Goal: Transaction & Acquisition: Book appointment/travel/reservation

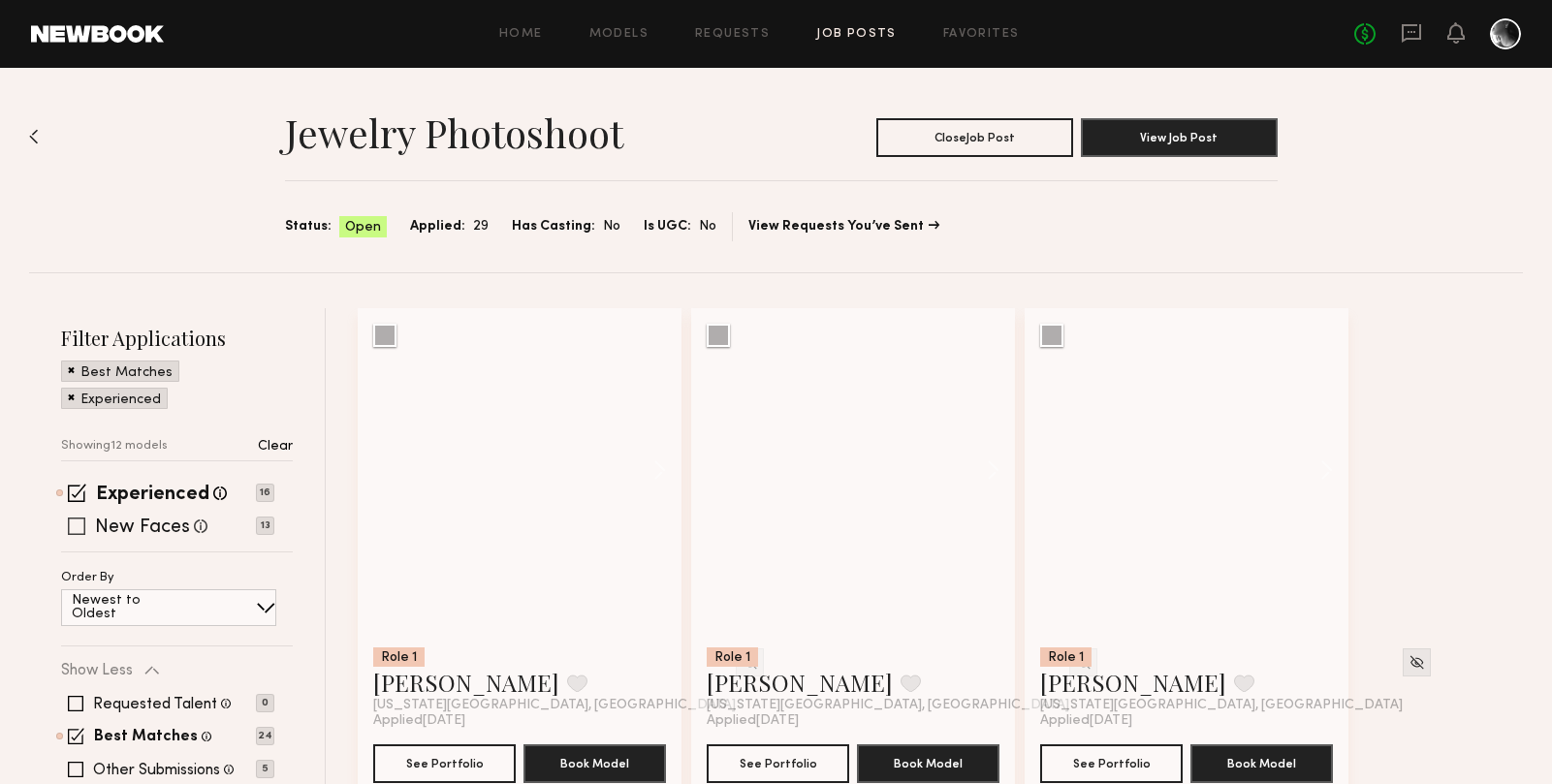
click at [68, 526] on span at bounding box center [76, 526] width 17 height 17
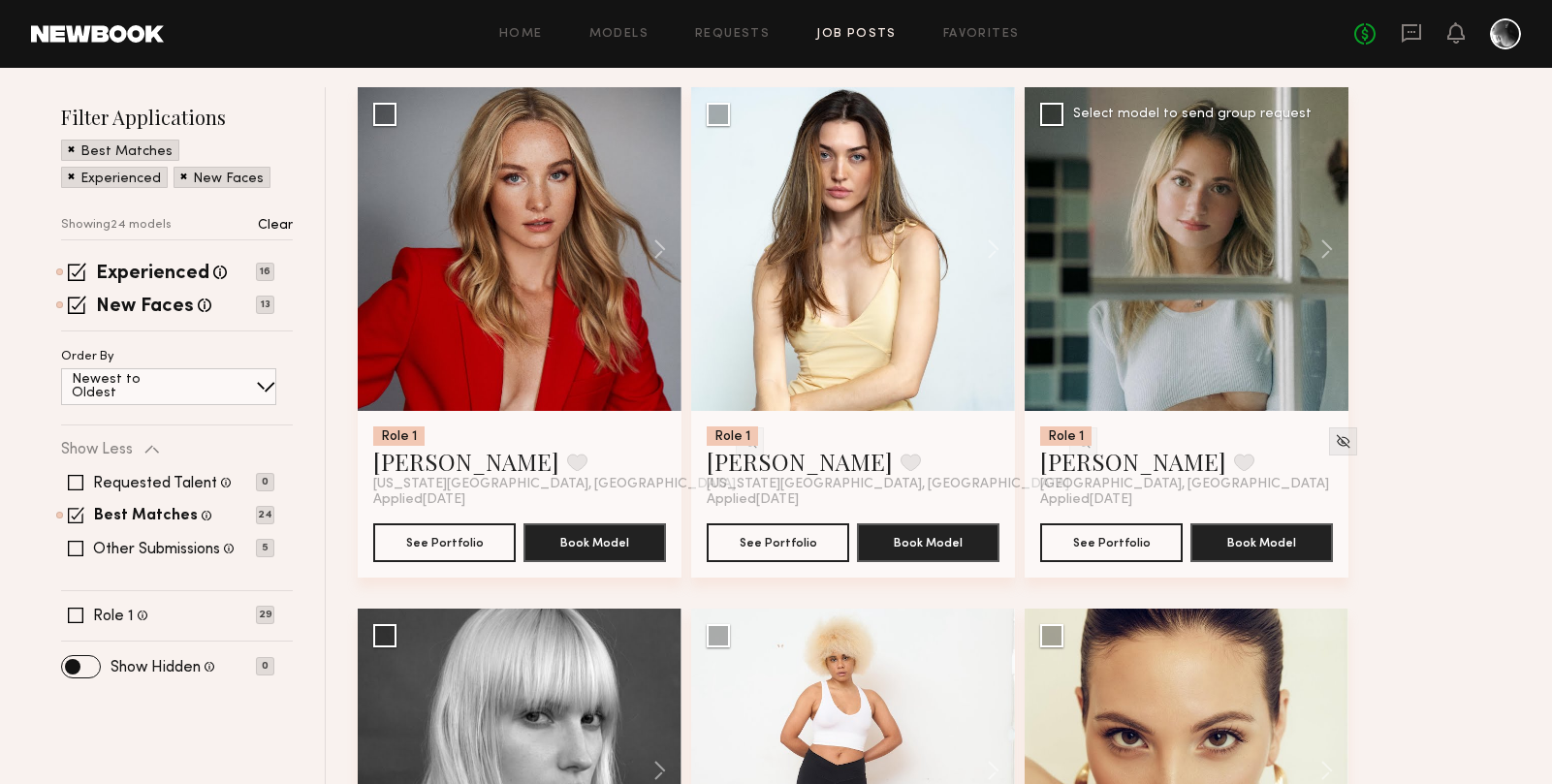
scroll to position [220, 0]
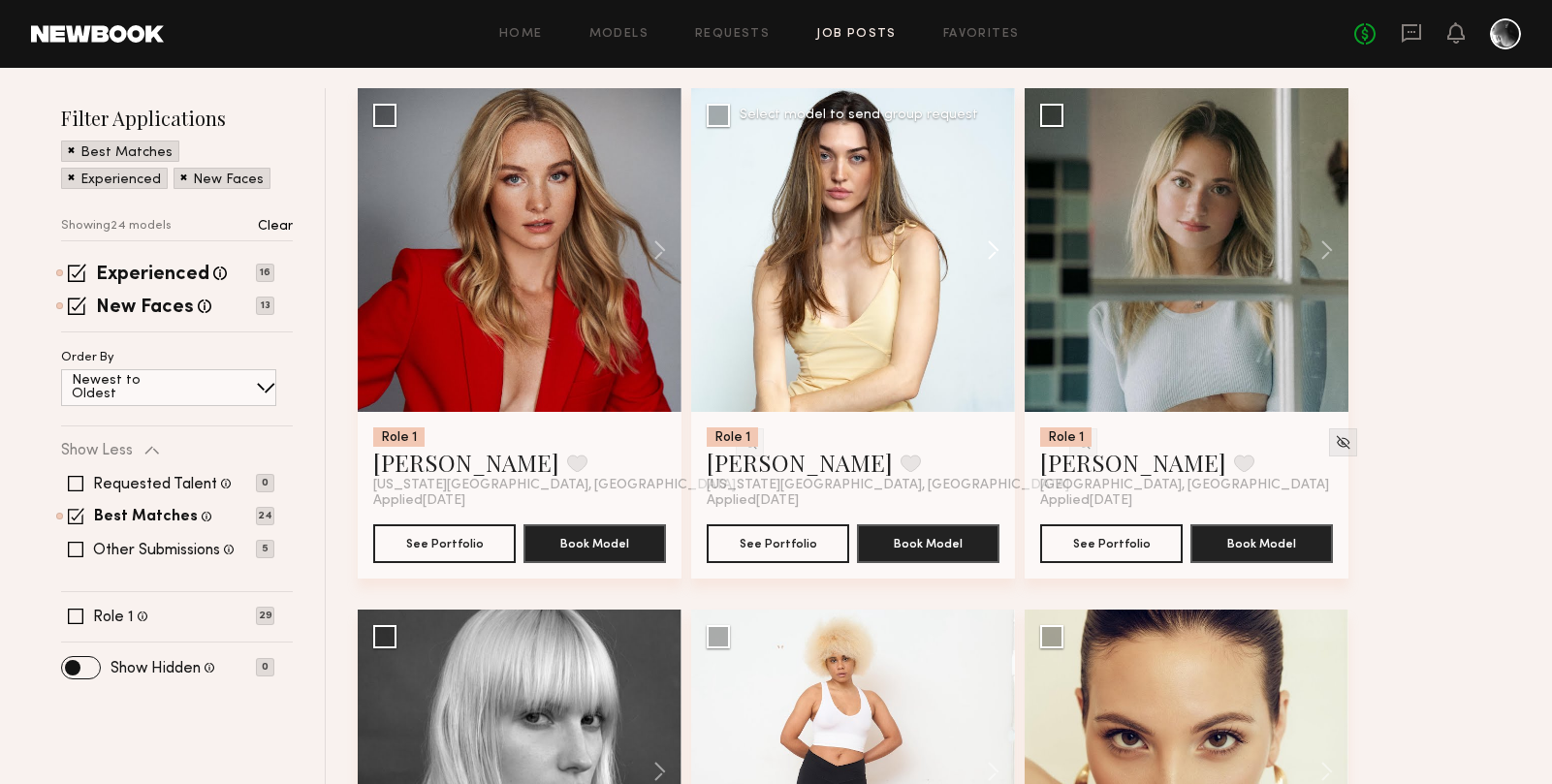
click at [989, 257] on button at bounding box center [984, 250] width 62 height 324
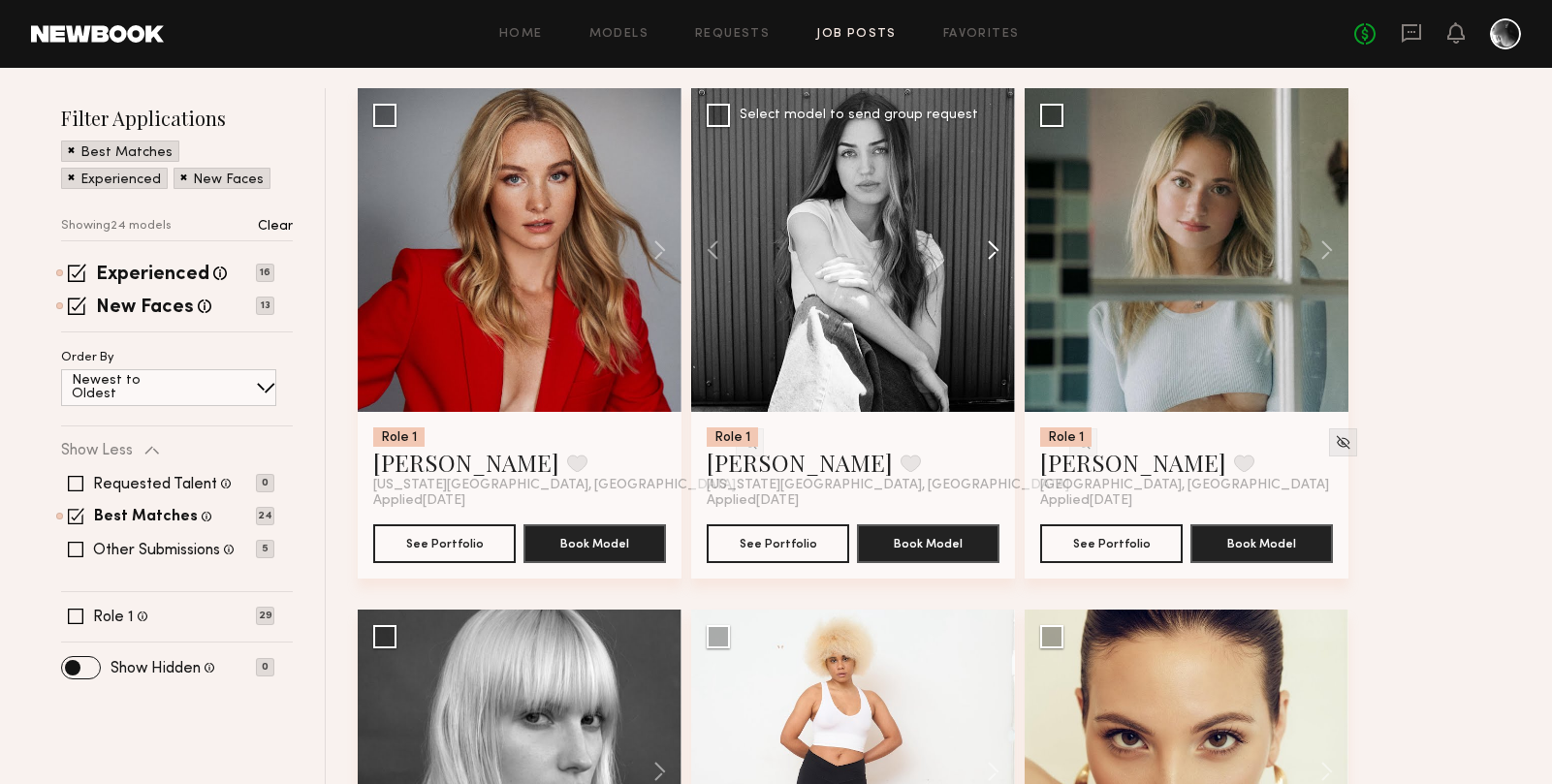
click at [989, 257] on button at bounding box center [984, 250] width 62 height 324
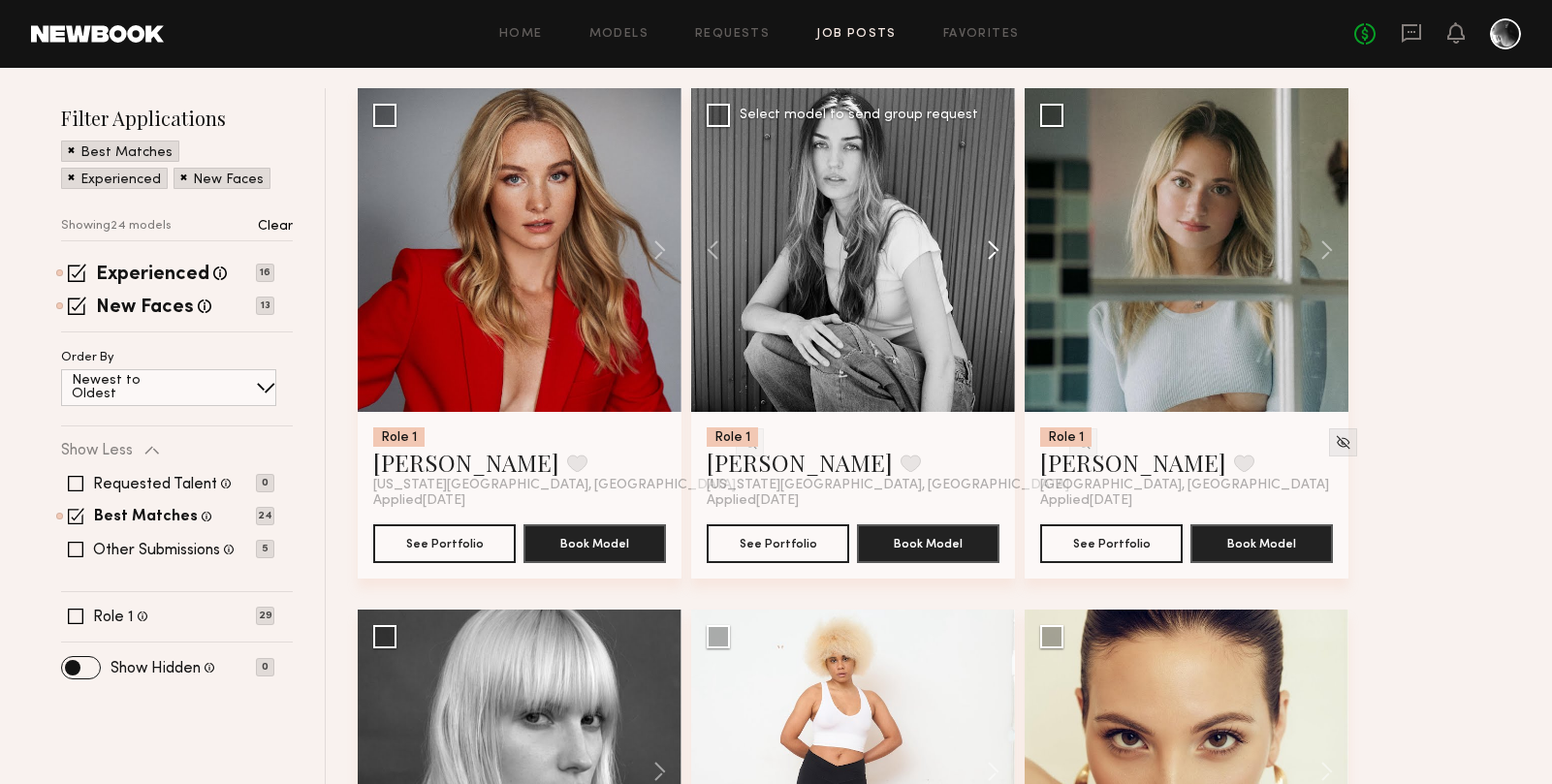
click at [989, 257] on button at bounding box center [984, 250] width 62 height 324
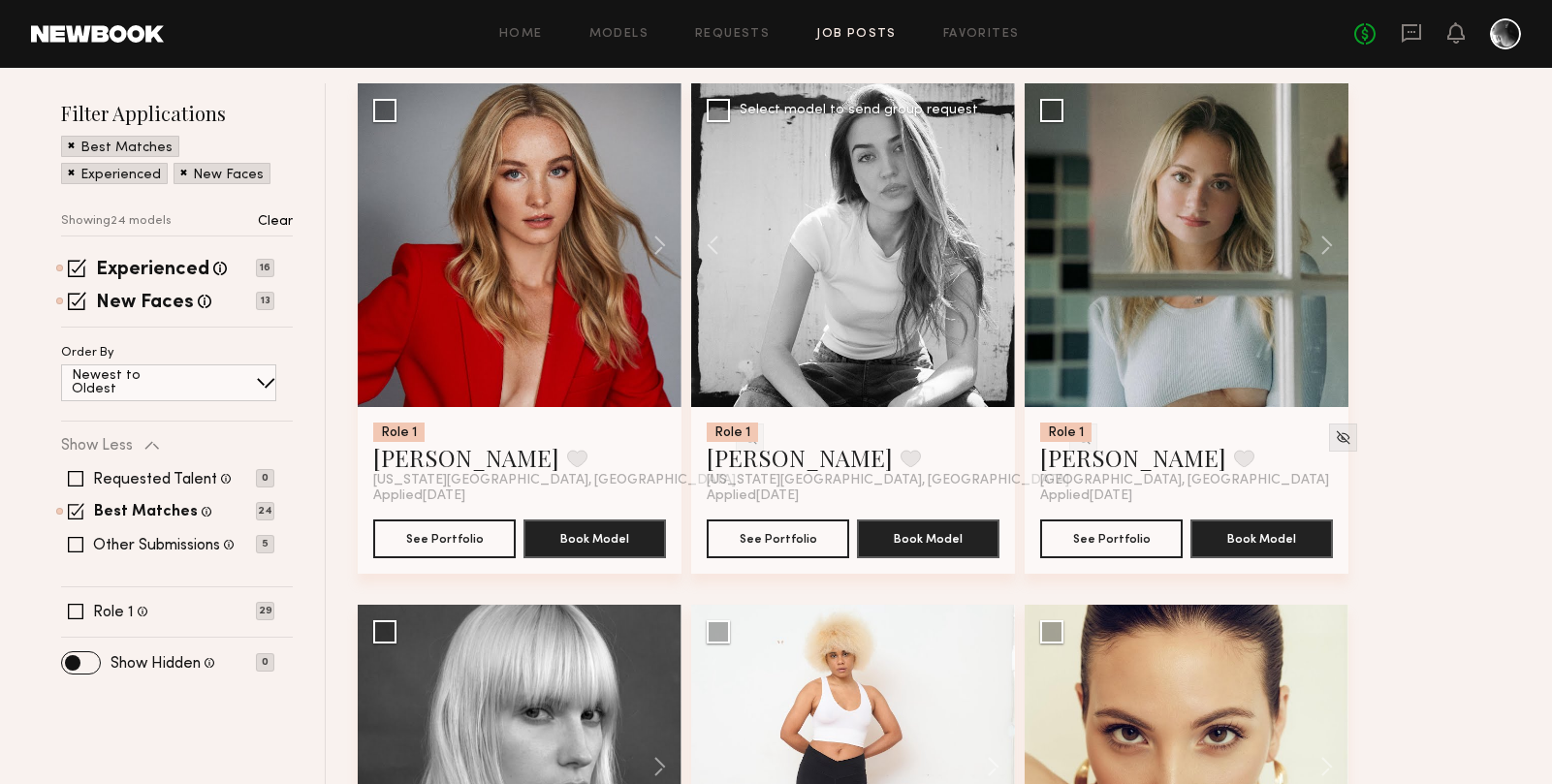
scroll to position [215, 0]
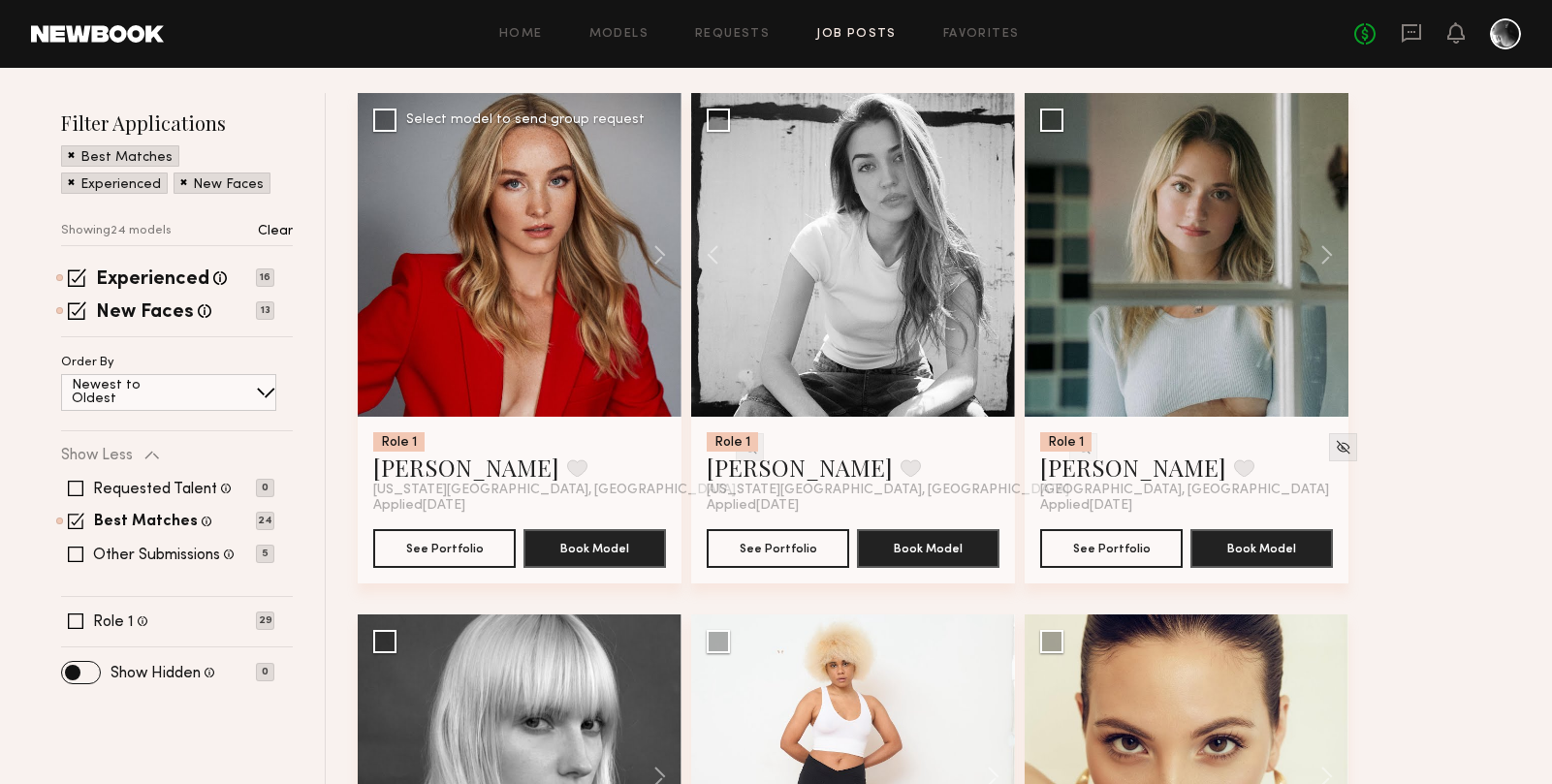
click at [741, 448] on img at bounding box center [749, 447] width 16 height 16
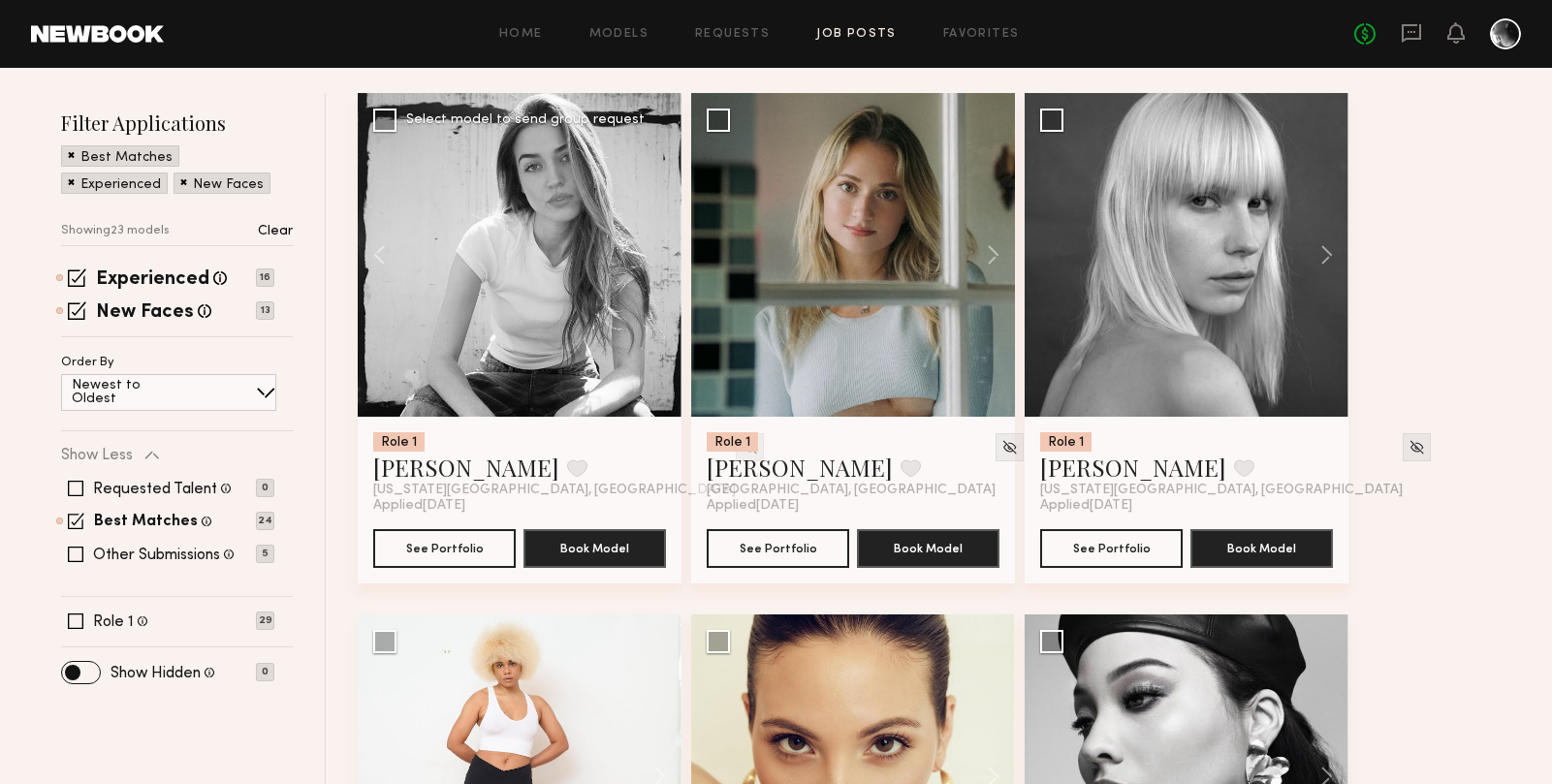
click at [1001, 444] on img at bounding box center [1009, 447] width 16 height 16
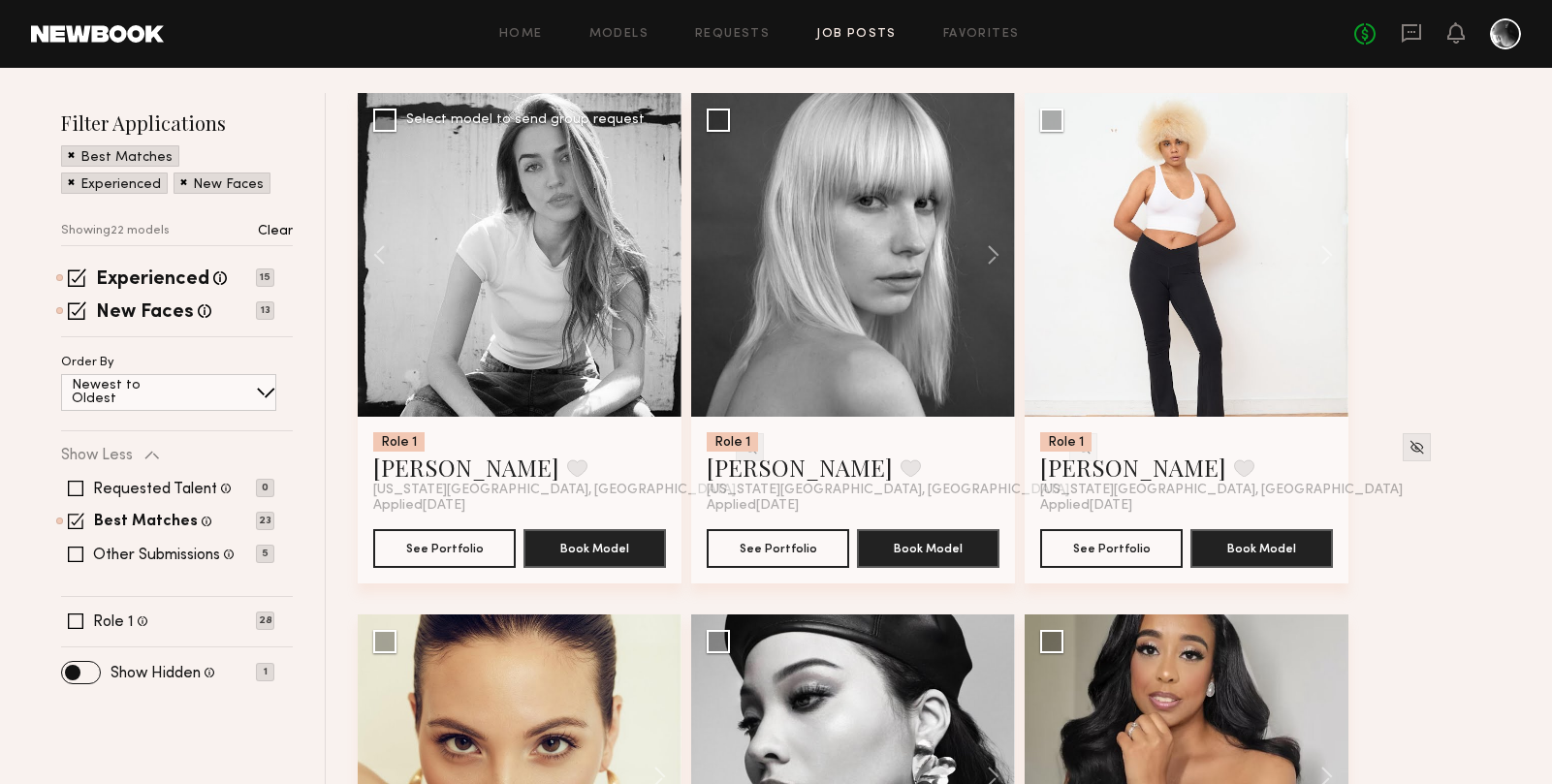
click at [741, 448] on img at bounding box center [749, 447] width 16 height 16
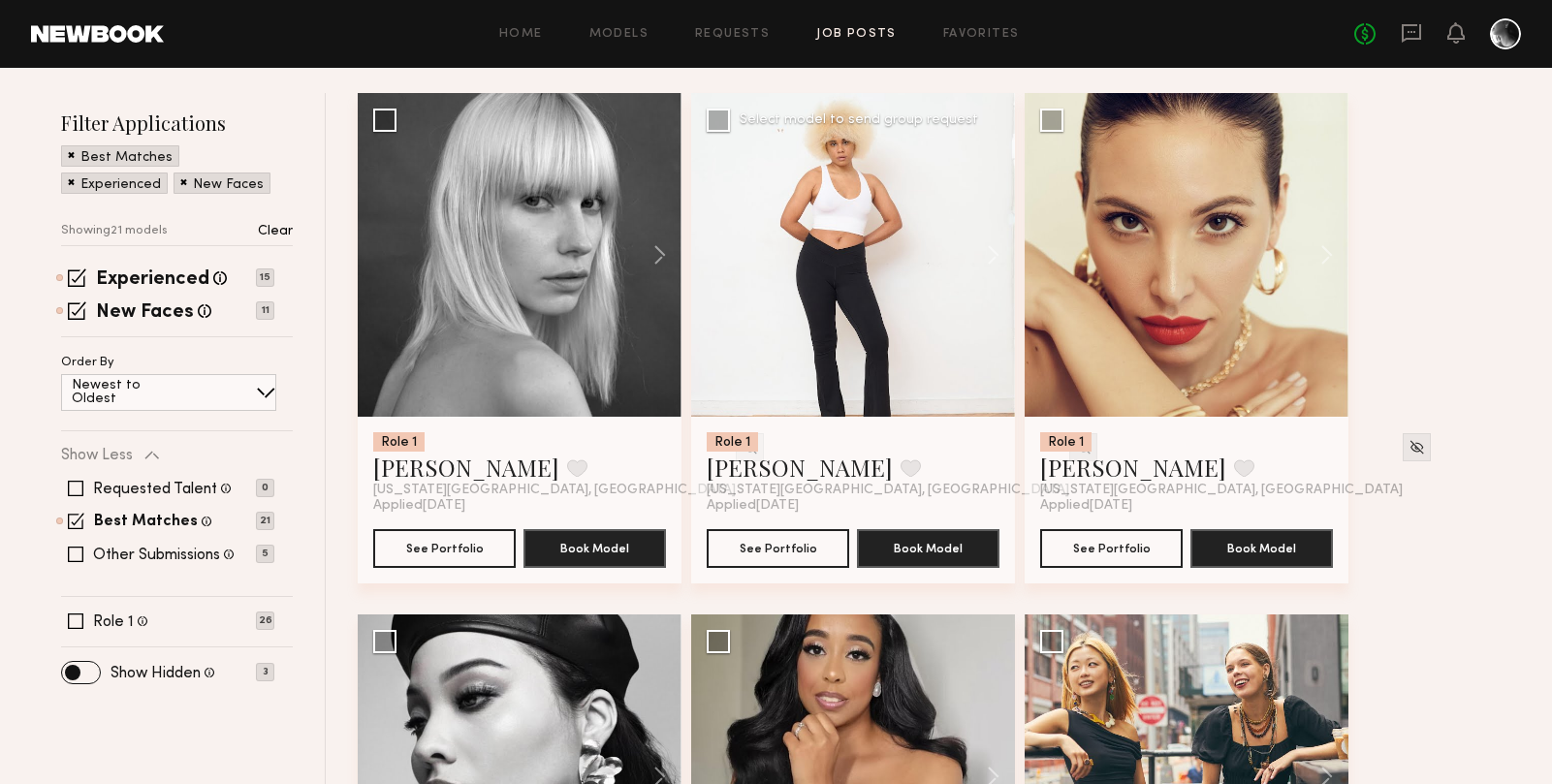
click at [1075, 449] on img at bounding box center [1083, 447] width 16 height 16
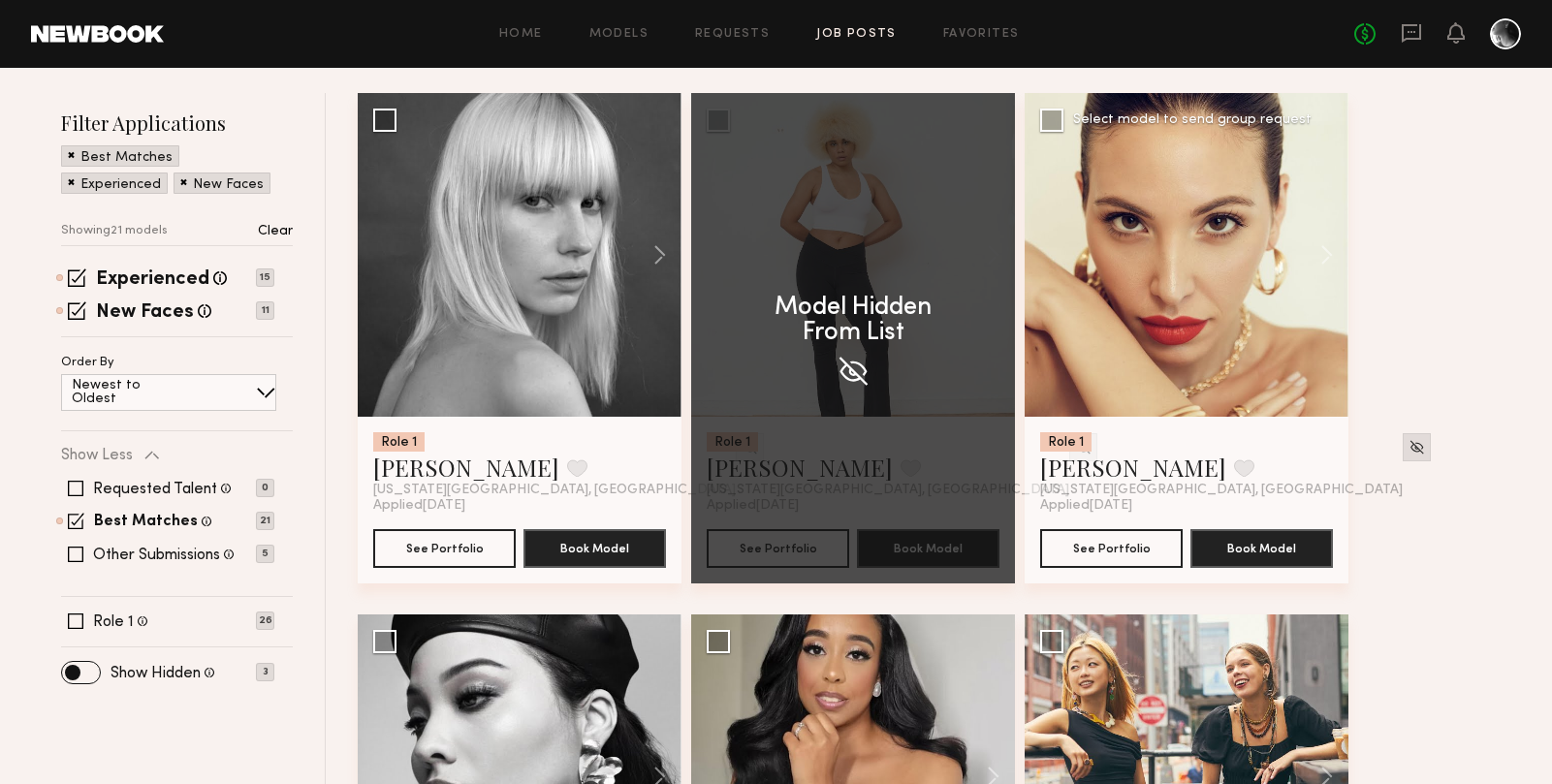
click at [1408, 449] on img at bounding box center [1416, 447] width 16 height 16
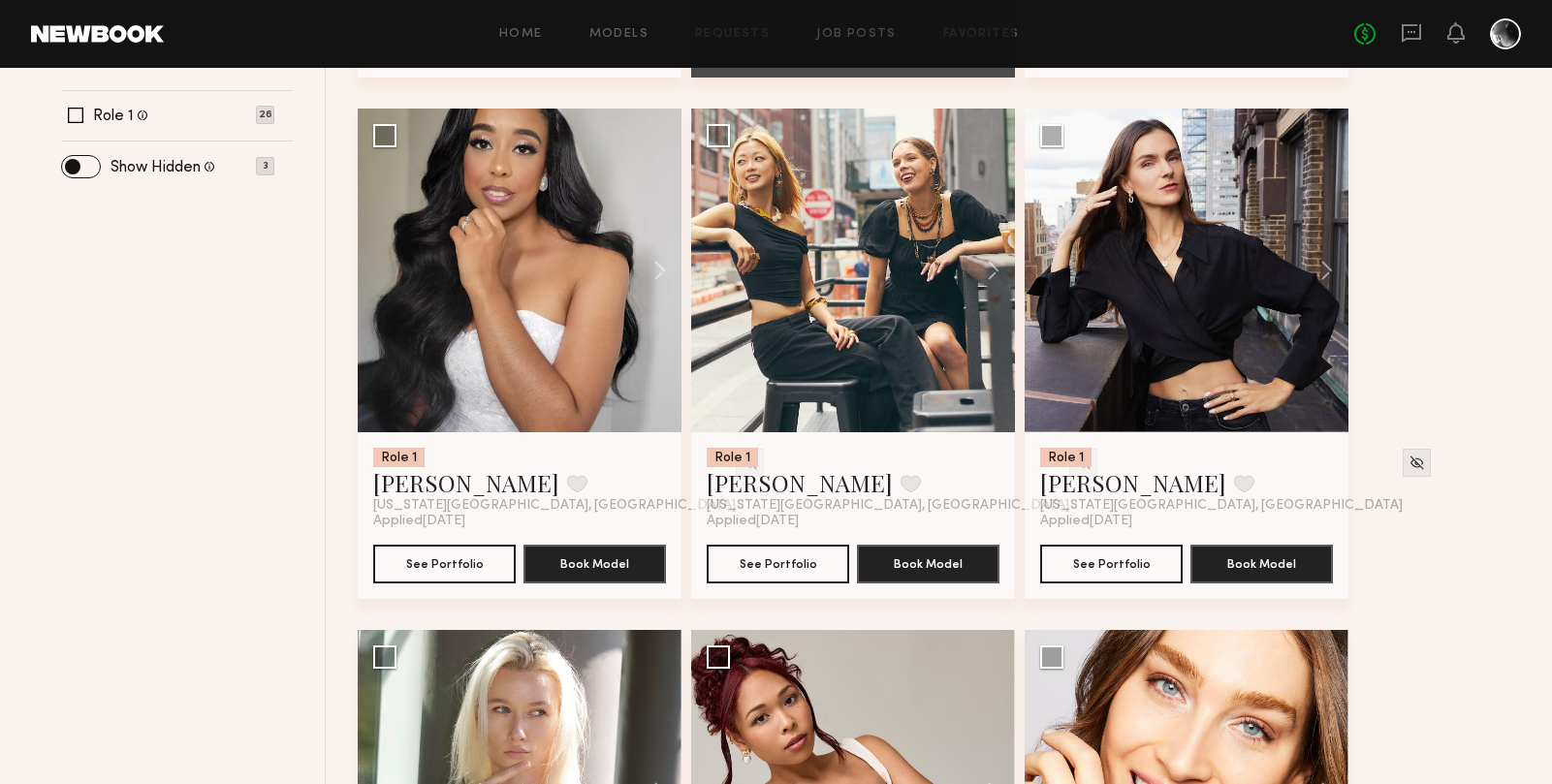
scroll to position [755, 0]
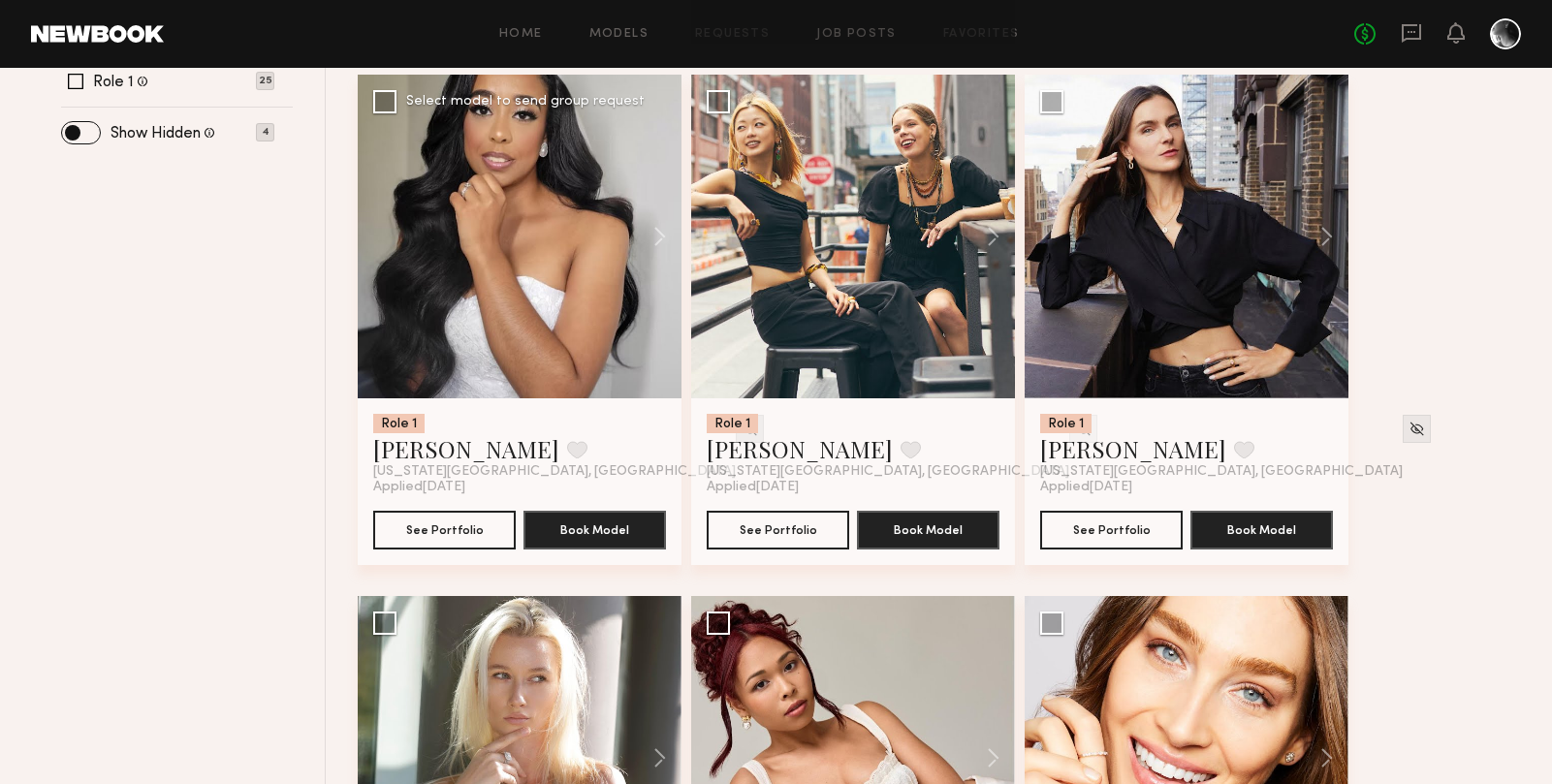
click at [1075, 431] on img at bounding box center [1083, 429] width 16 height 16
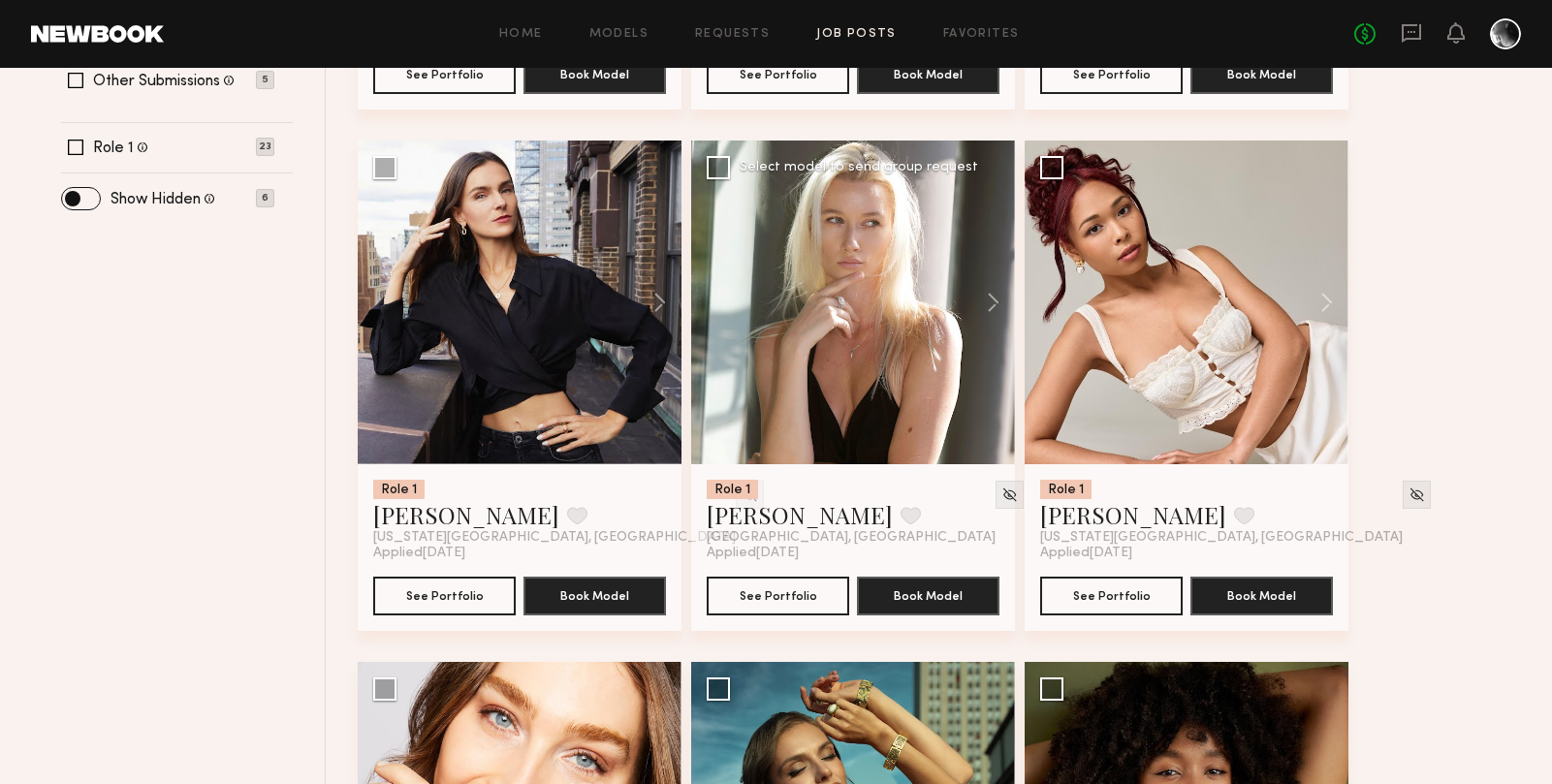
scroll to position [688, 0]
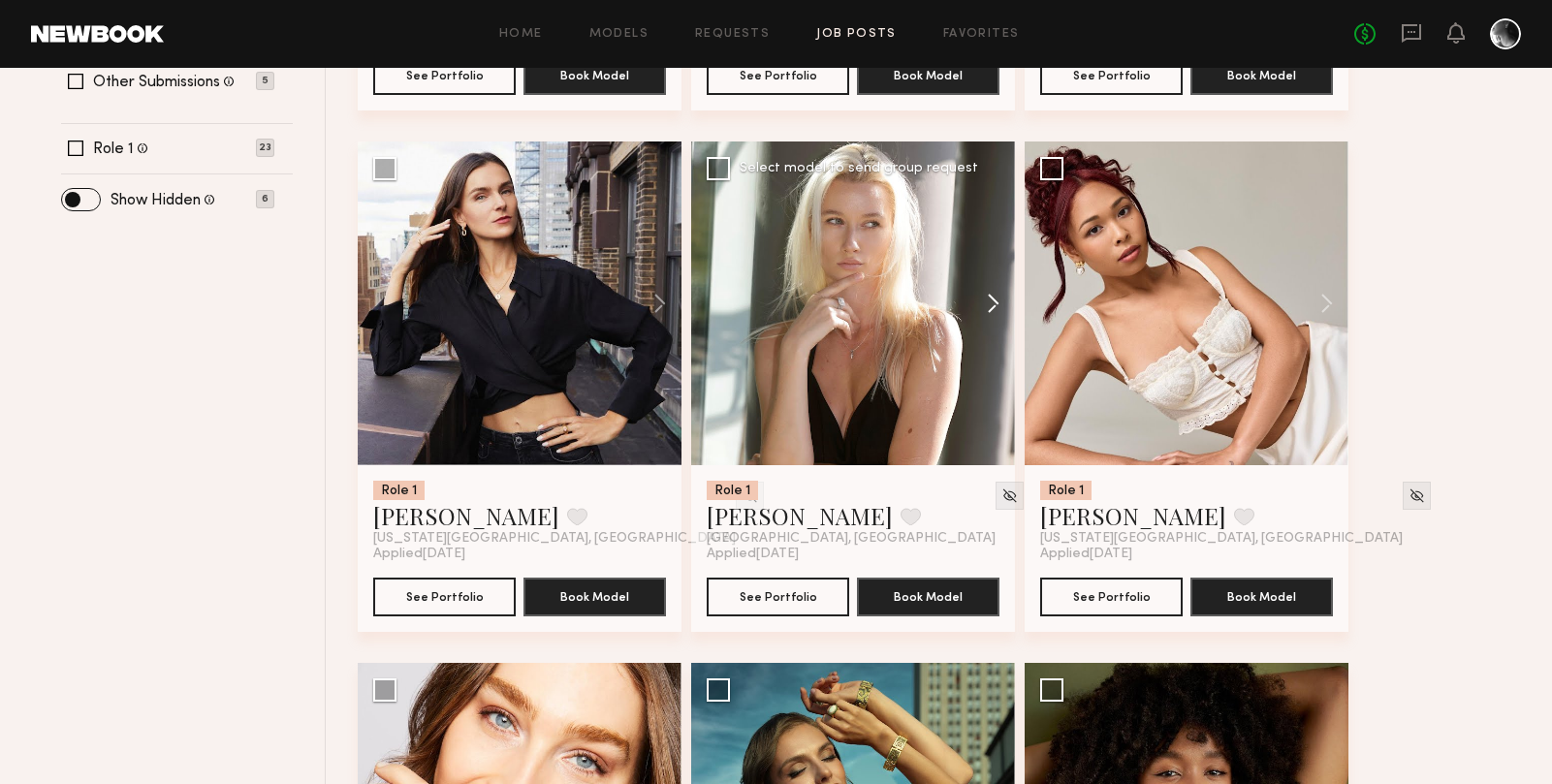
click at [986, 302] on button at bounding box center [984, 303] width 62 height 324
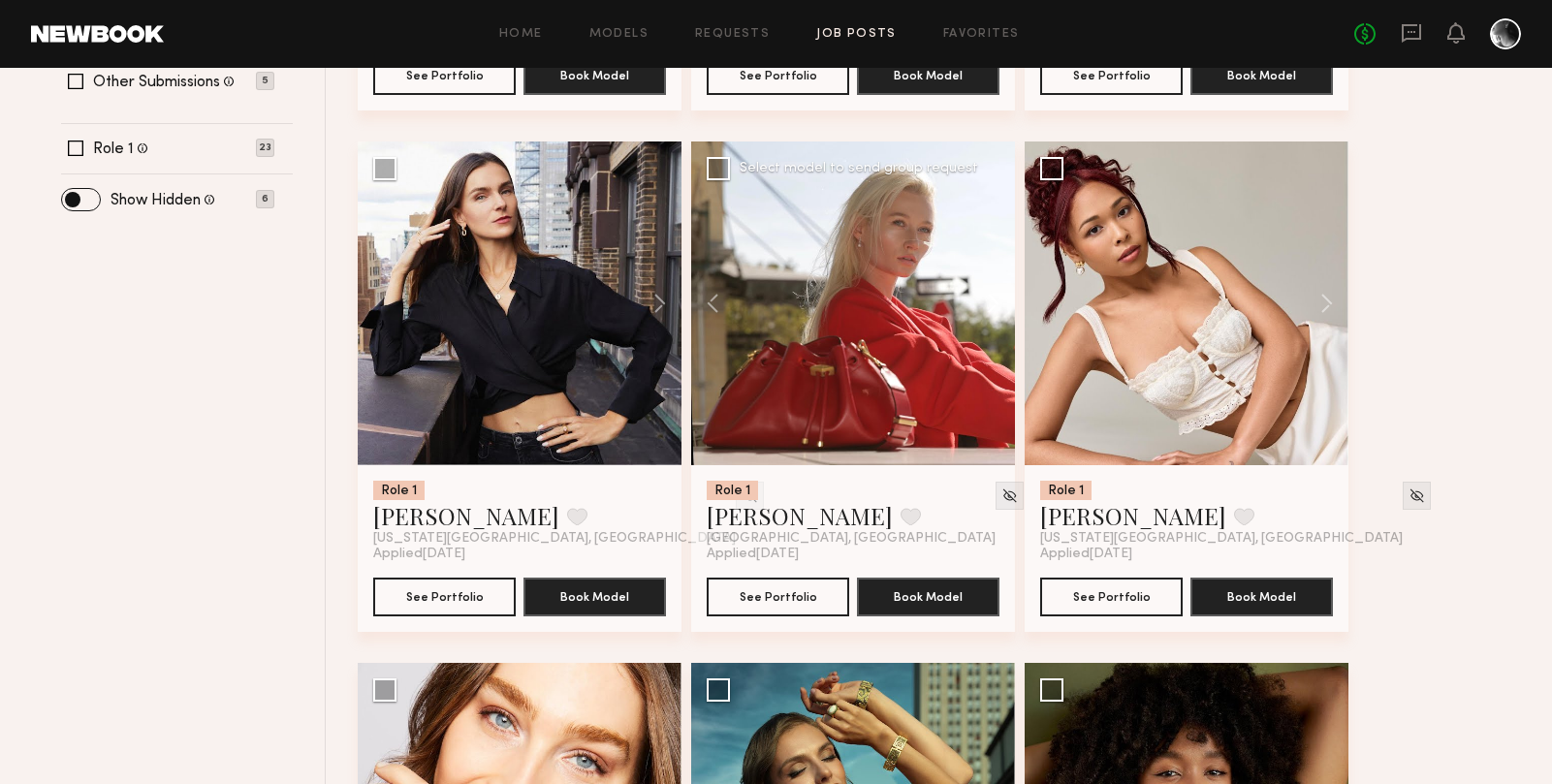
click at [986, 302] on button at bounding box center [984, 303] width 62 height 324
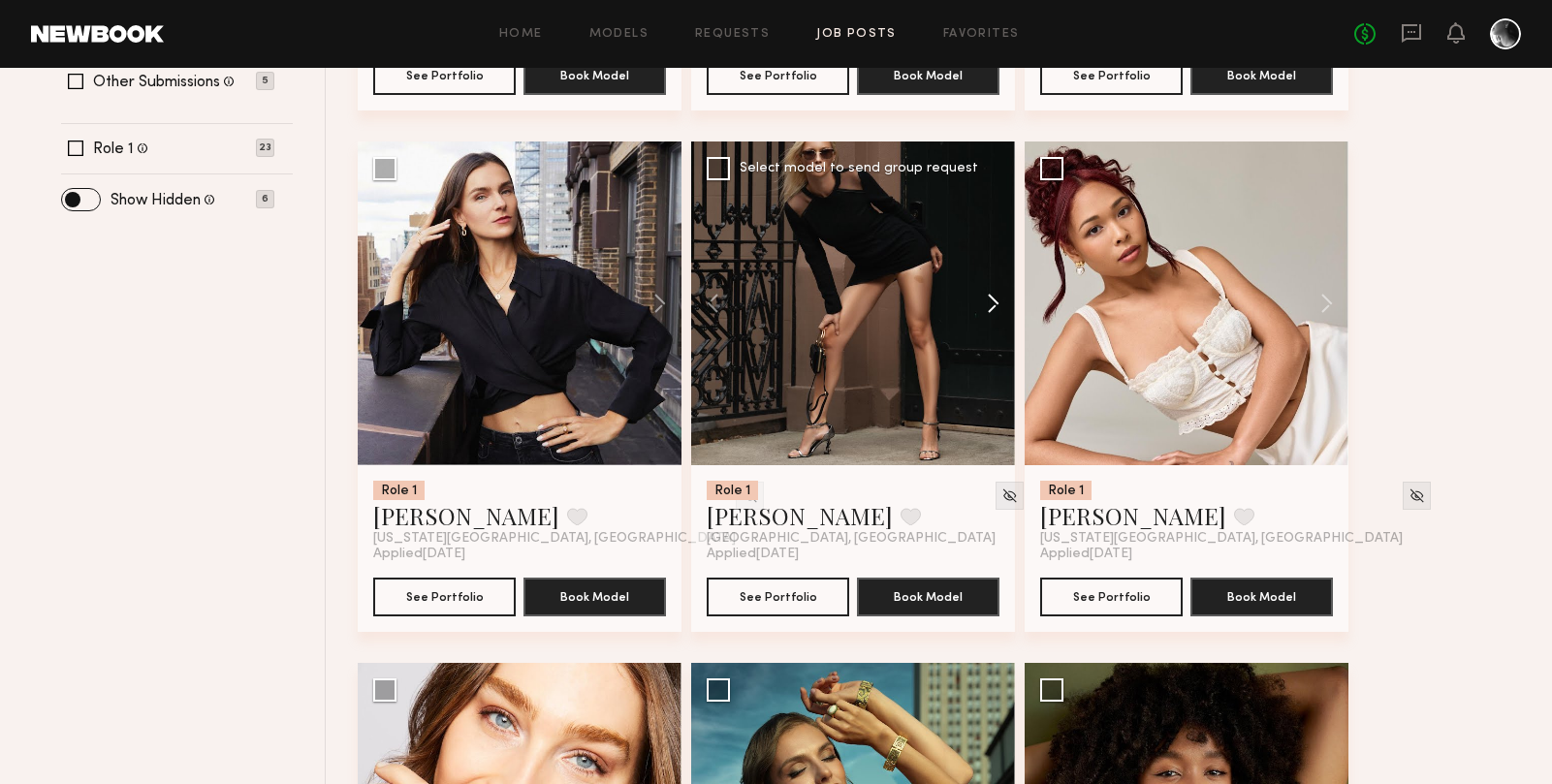
click at [986, 302] on button at bounding box center [984, 303] width 62 height 324
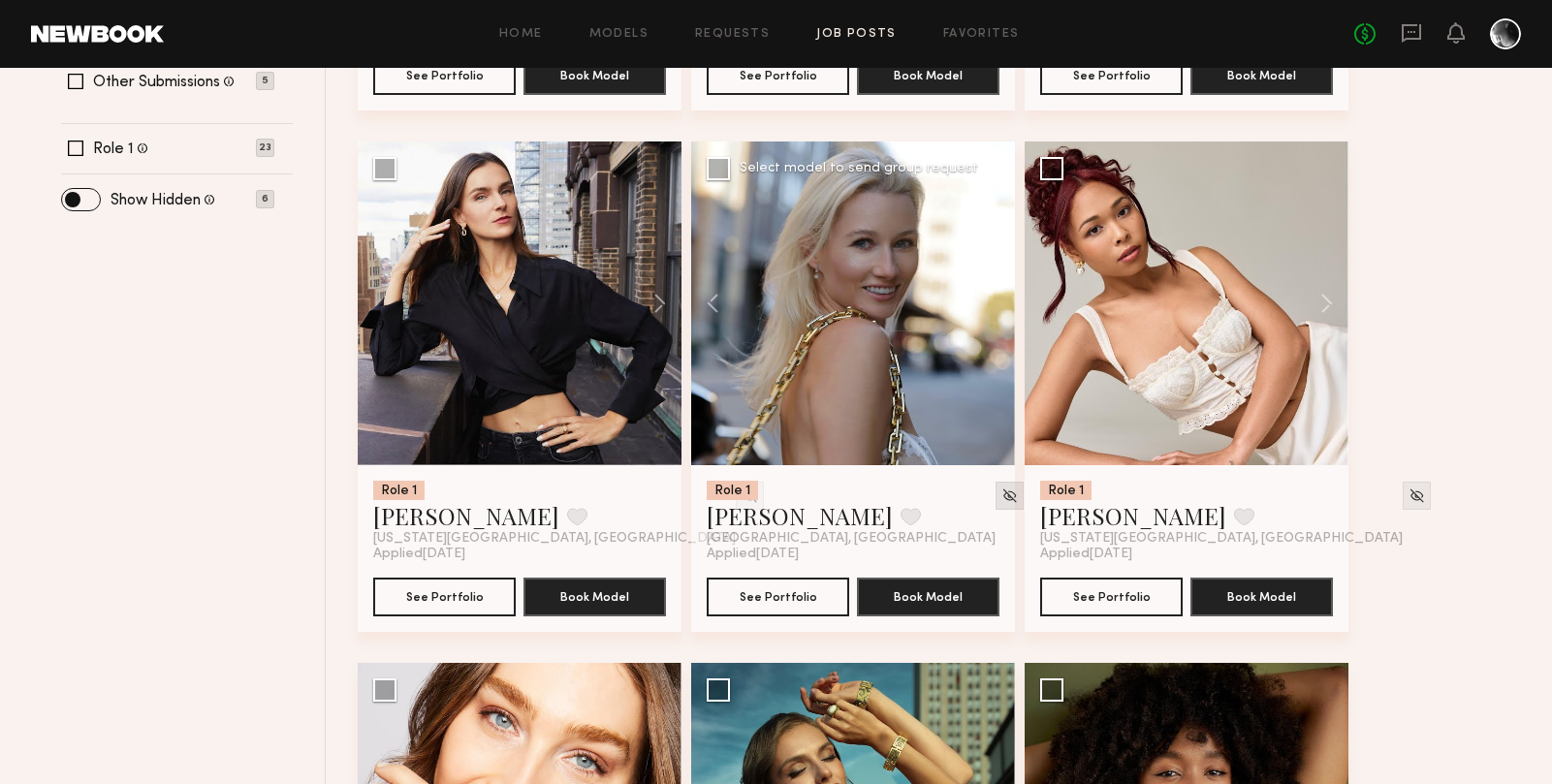
click at [995, 484] on div at bounding box center [1009, 496] width 28 height 28
click at [1001, 493] on img at bounding box center [1009, 495] width 16 height 16
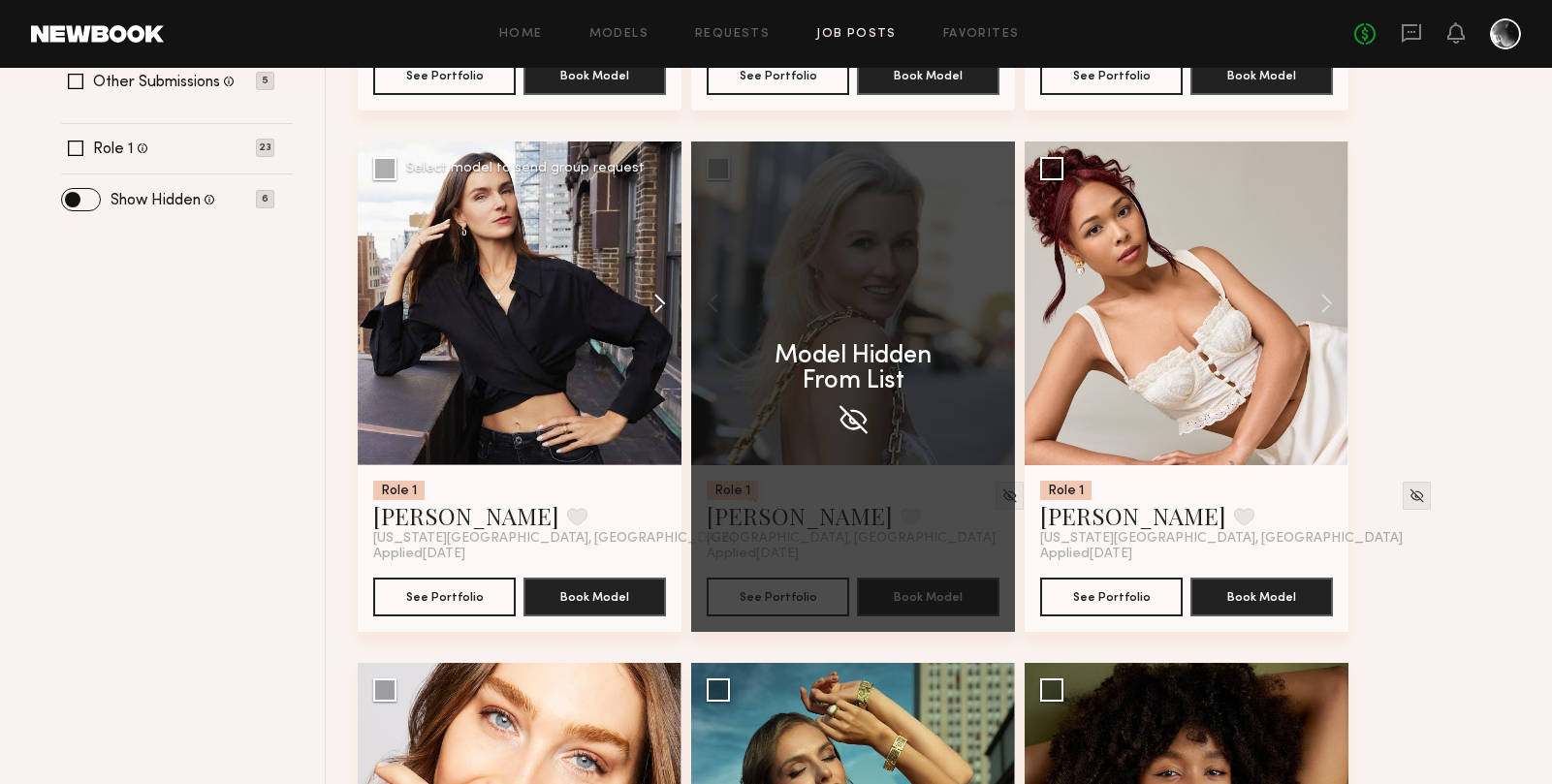
click at [652, 309] on button at bounding box center [650, 303] width 62 height 324
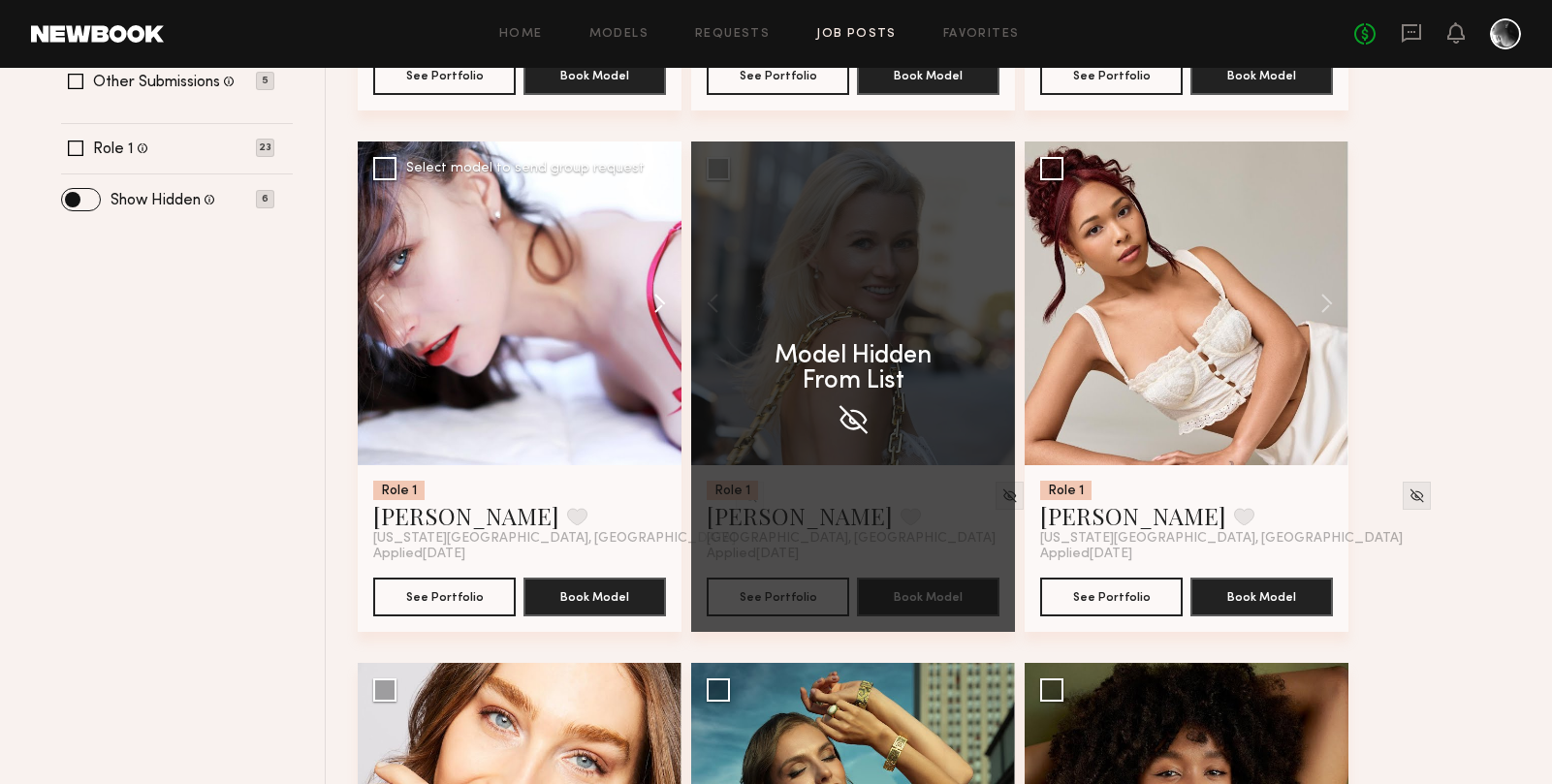
click at [652, 309] on button at bounding box center [650, 303] width 62 height 324
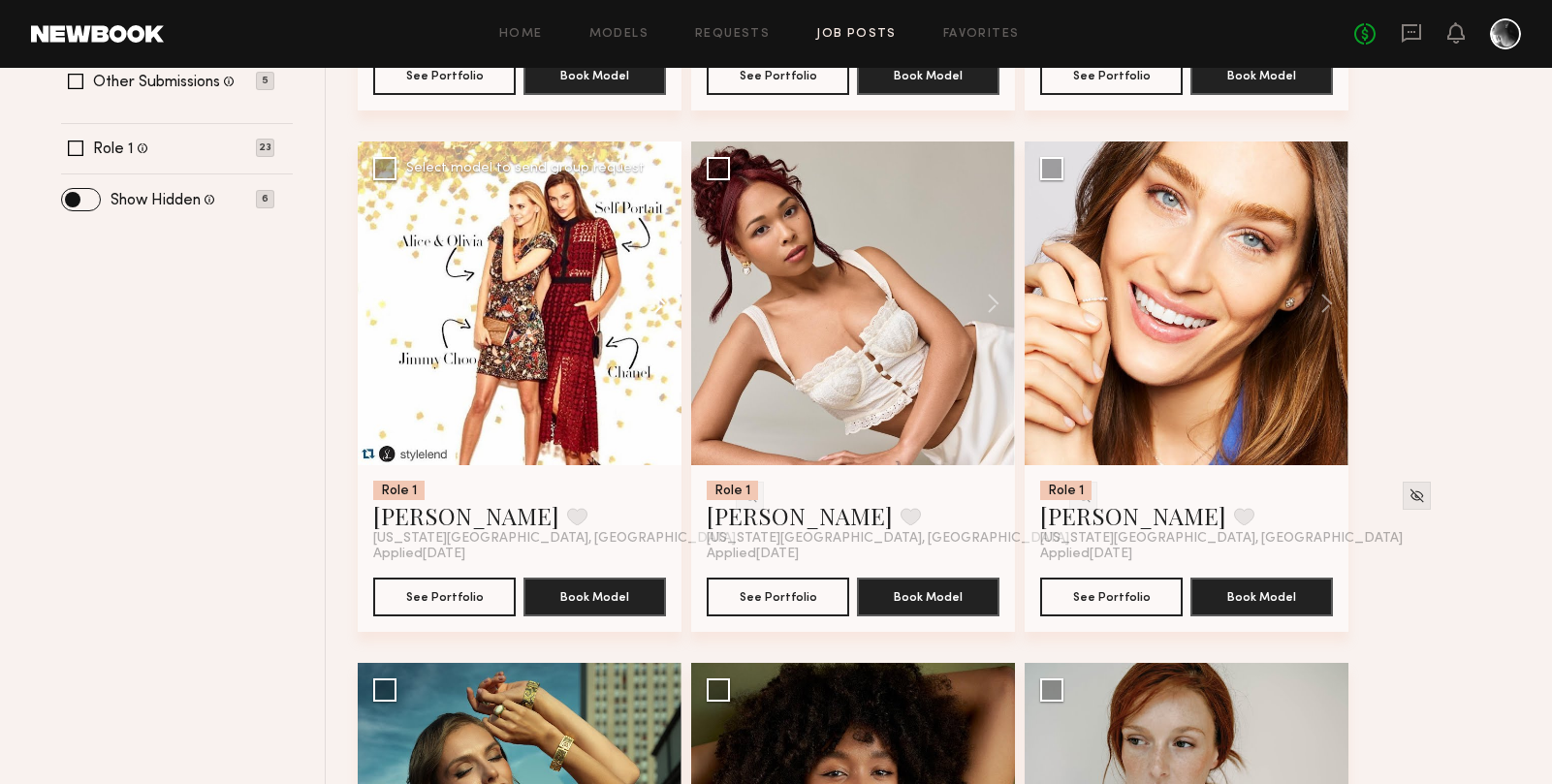
click at [652, 309] on button at bounding box center [650, 303] width 62 height 324
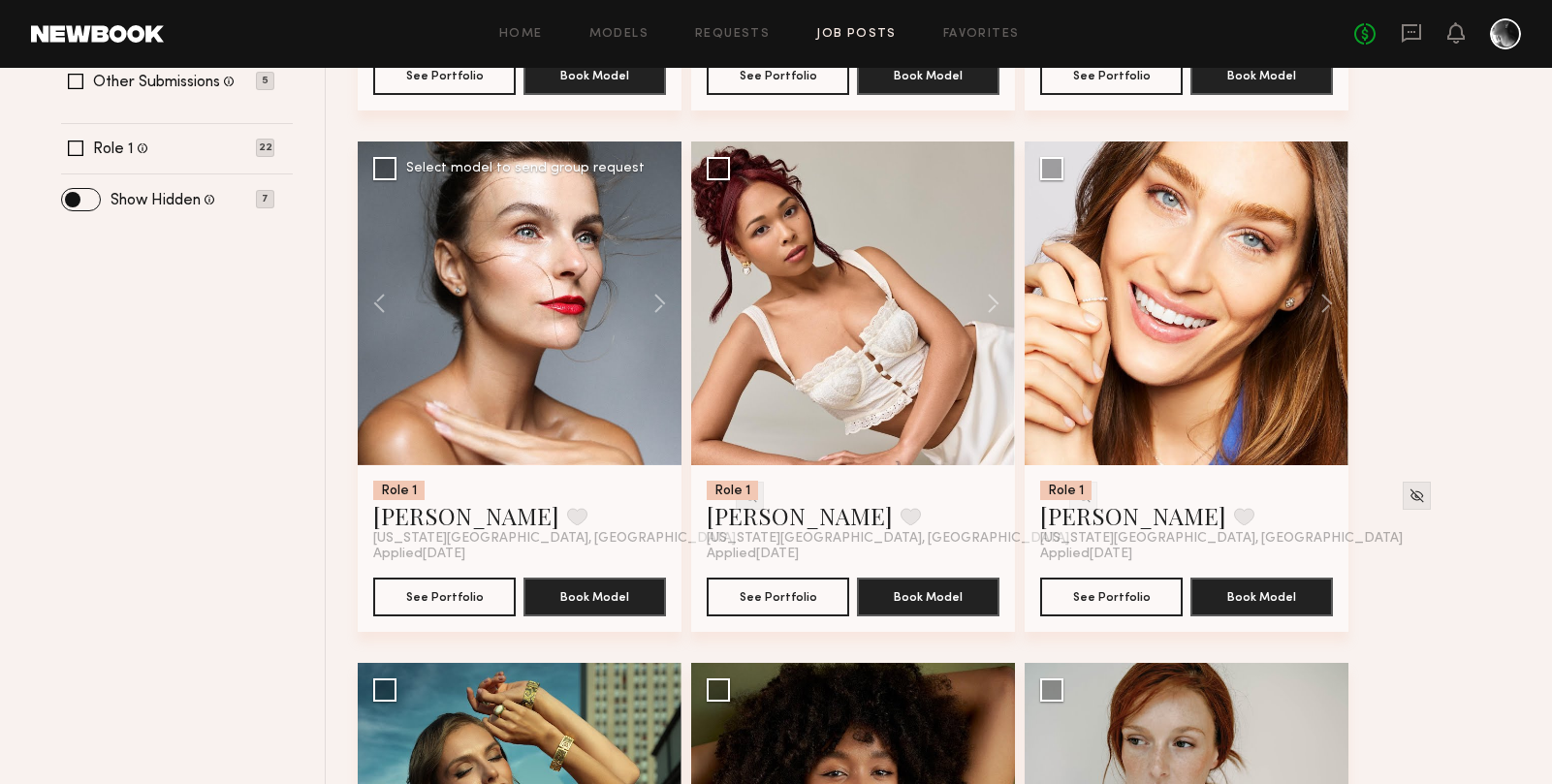
click at [741, 500] on img at bounding box center [749, 495] width 16 height 16
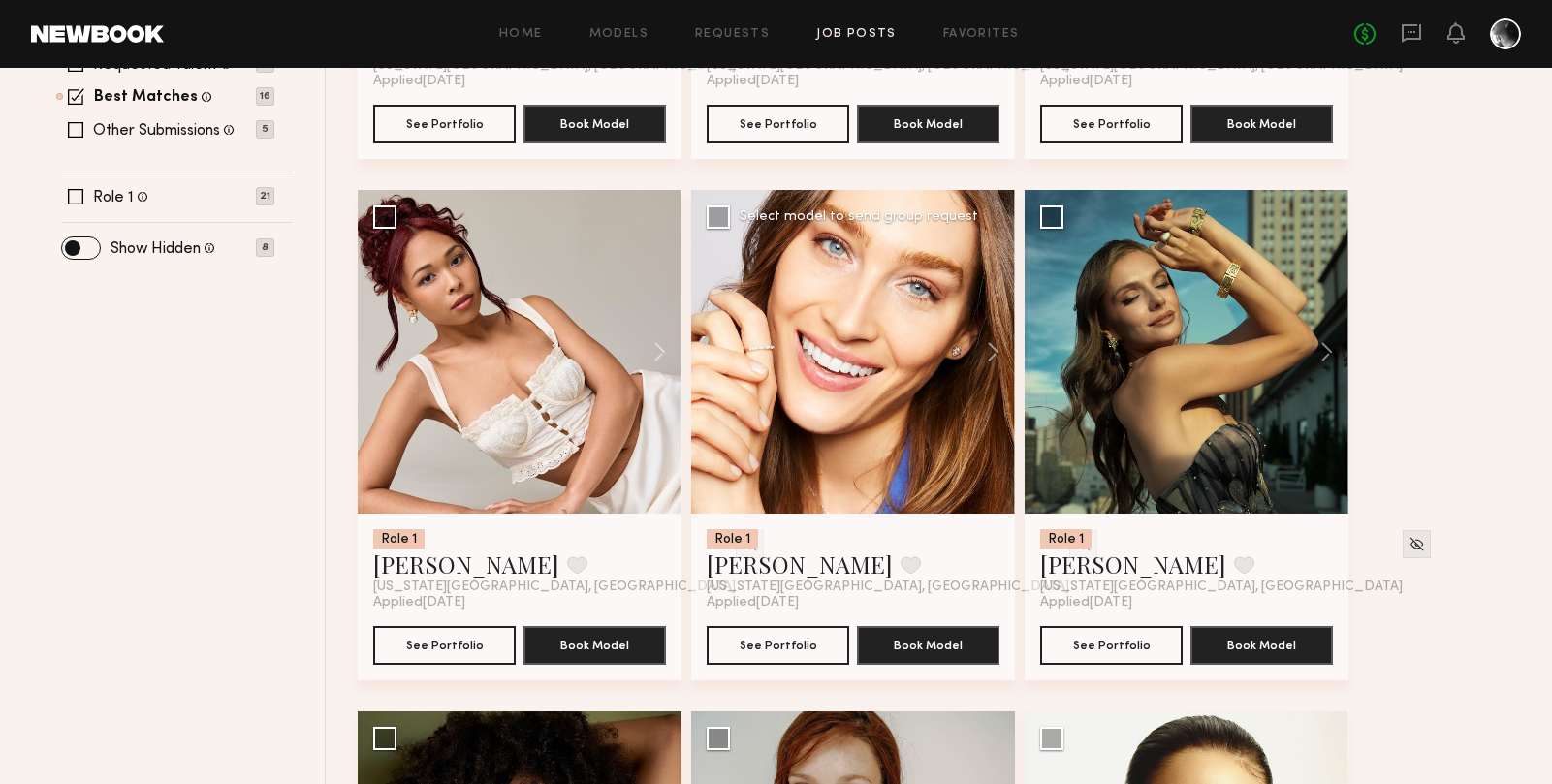
scroll to position [0, 0]
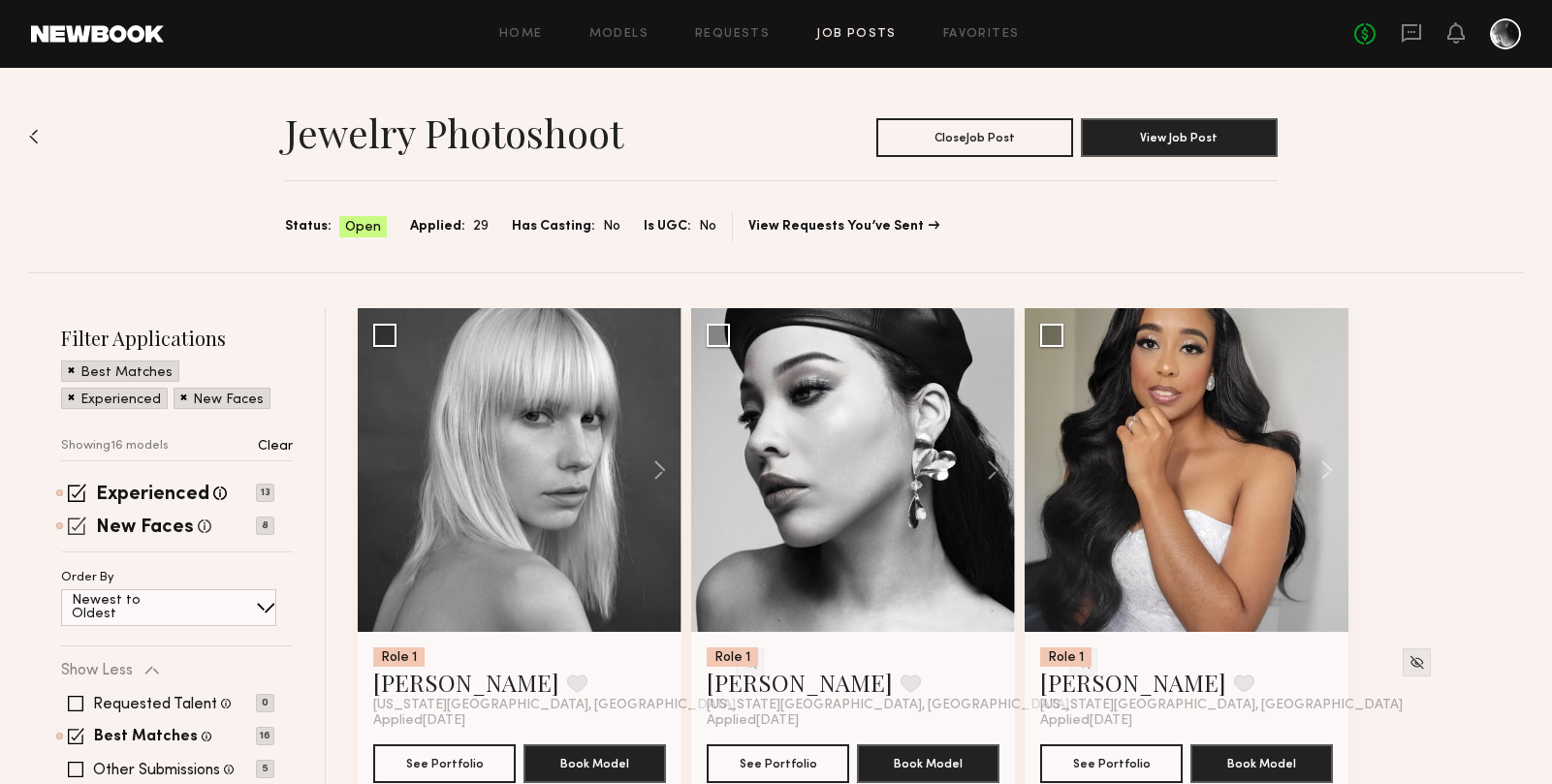
click at [73, 524] on span at bounding box center [77, 526] width 18 height 18
click at [76, 490] on span at bounding box center [77, 493] width 18 height 18
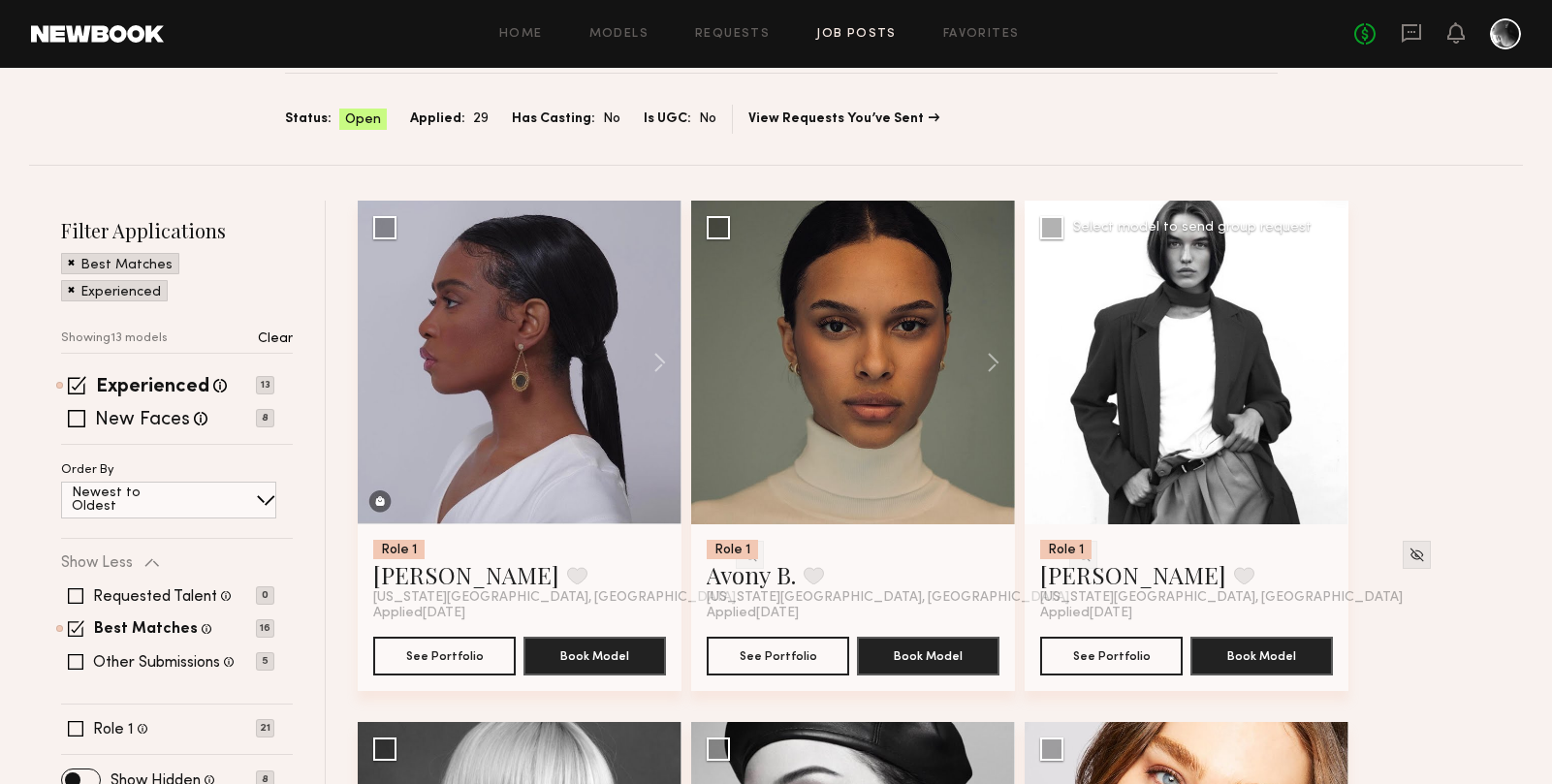
scroll to position [105, 0]
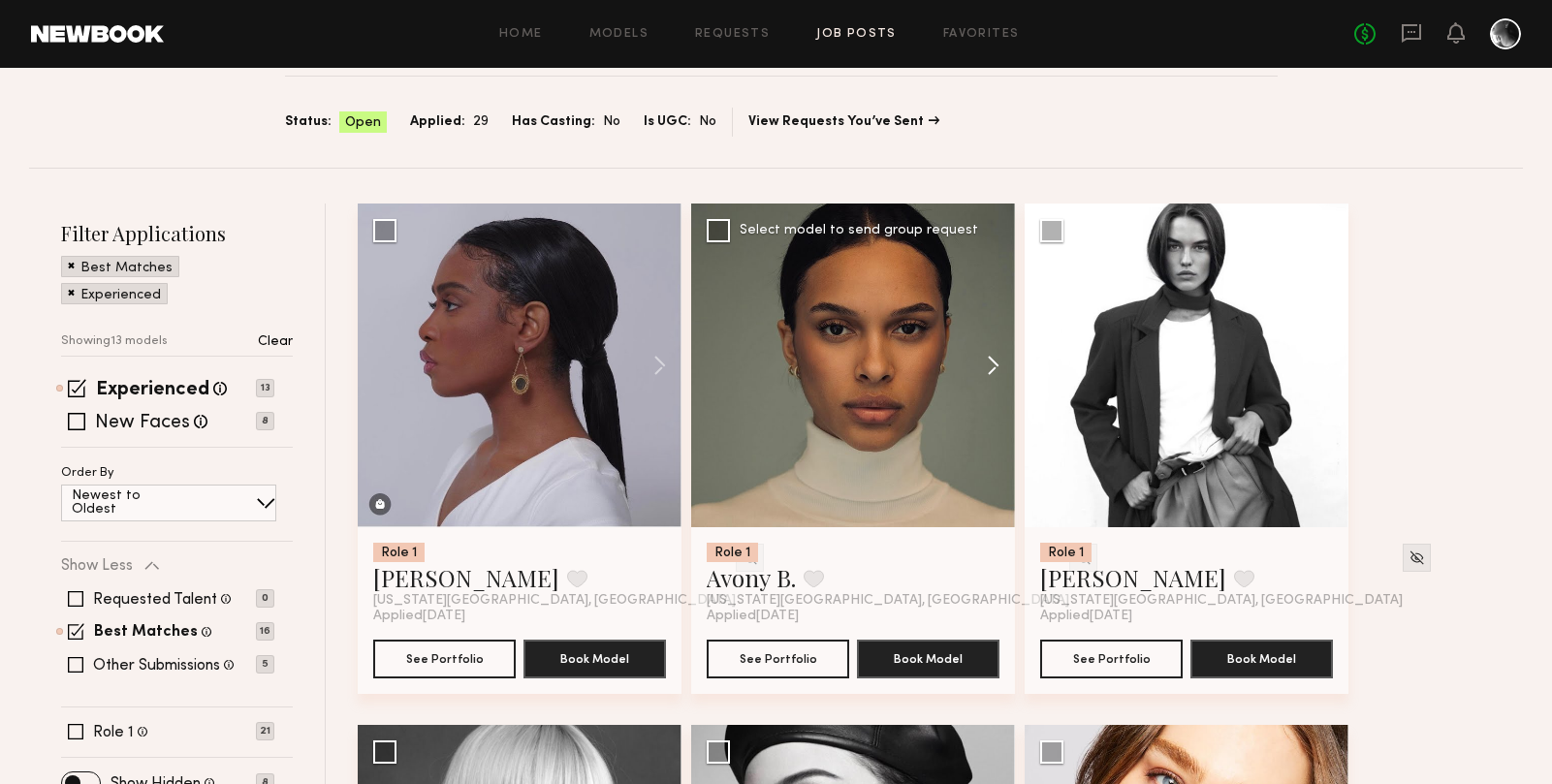
click at [1001, 367] on button at bounding box center [984, 366] width 62 height 324
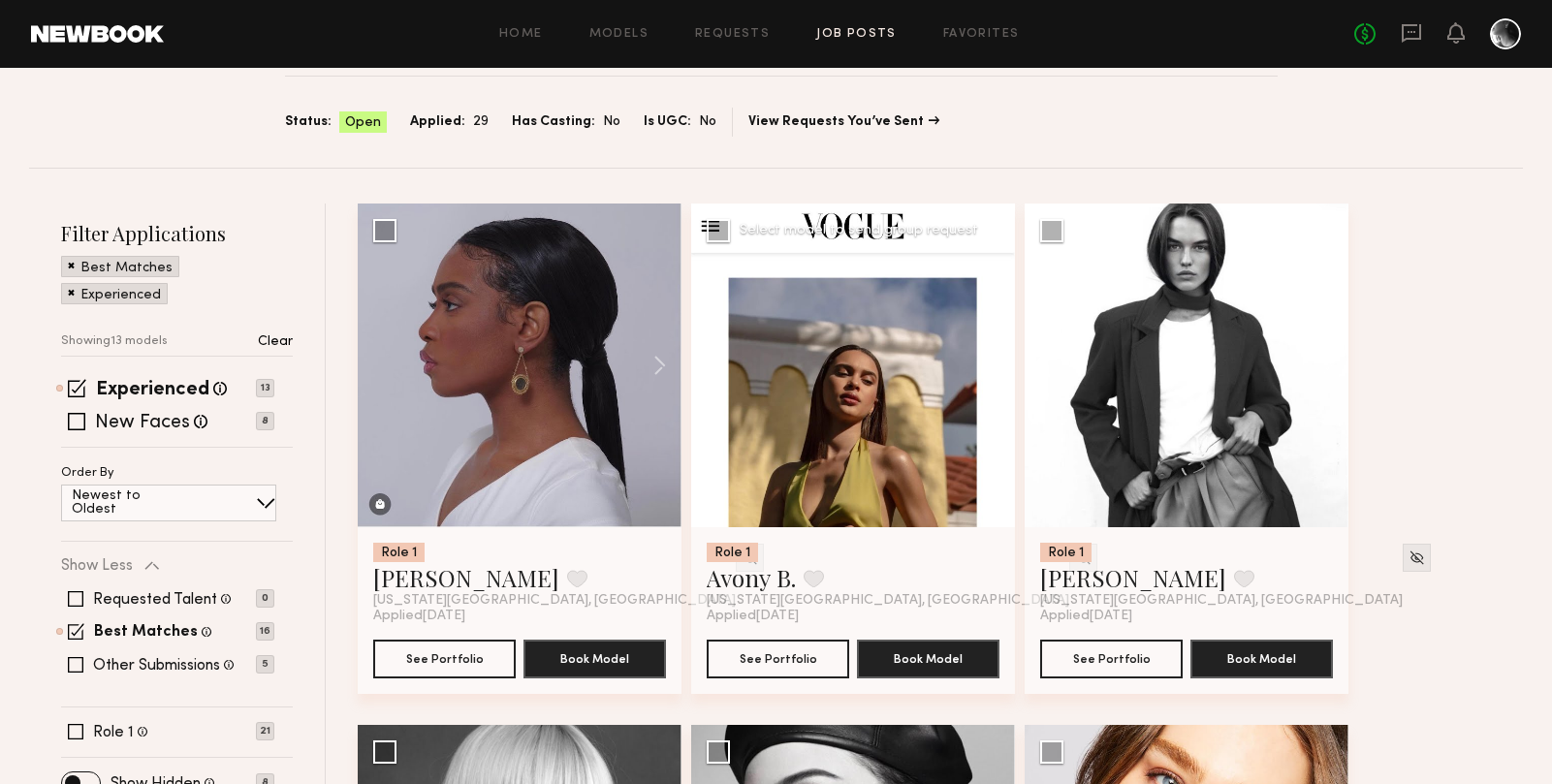
click at [1001, 367] on button at bounding box center [984, 366] width 62 height 324
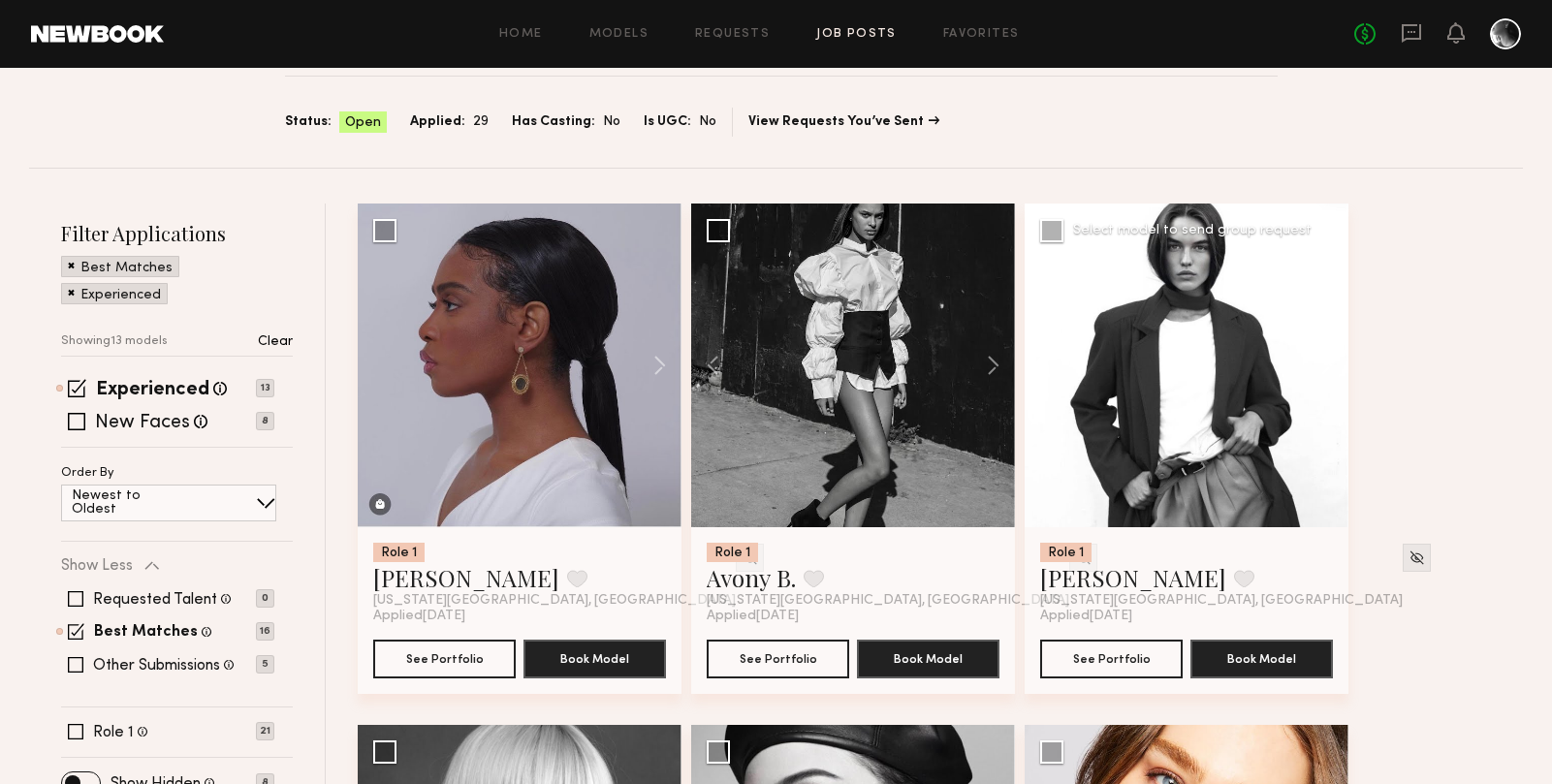
click at [1321, 361] on button at bounding box center [1317, 366] width 62 height 324
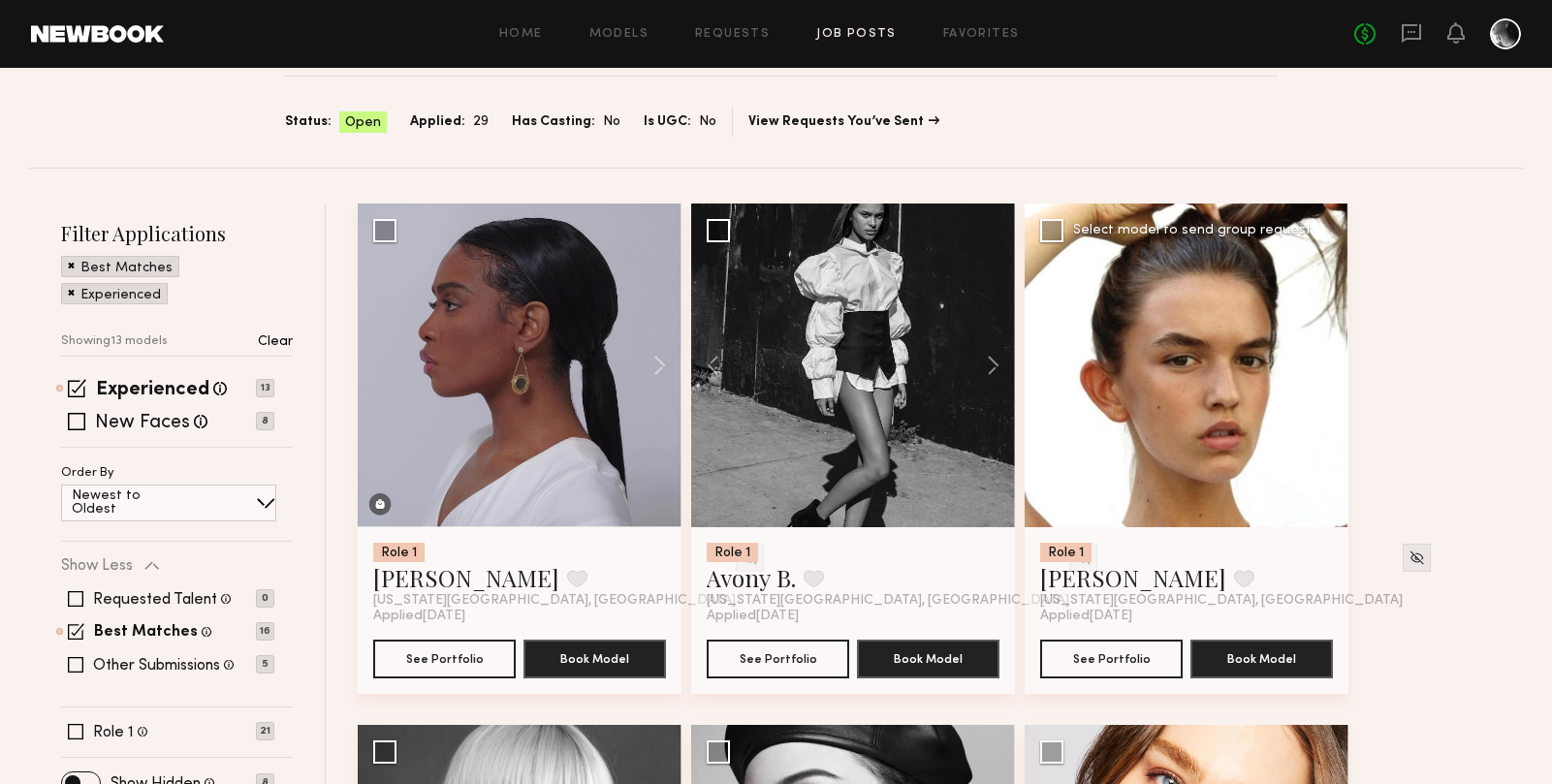
click at [1321, 361] on button at bounding box center [1317, 366] width 62 height 324
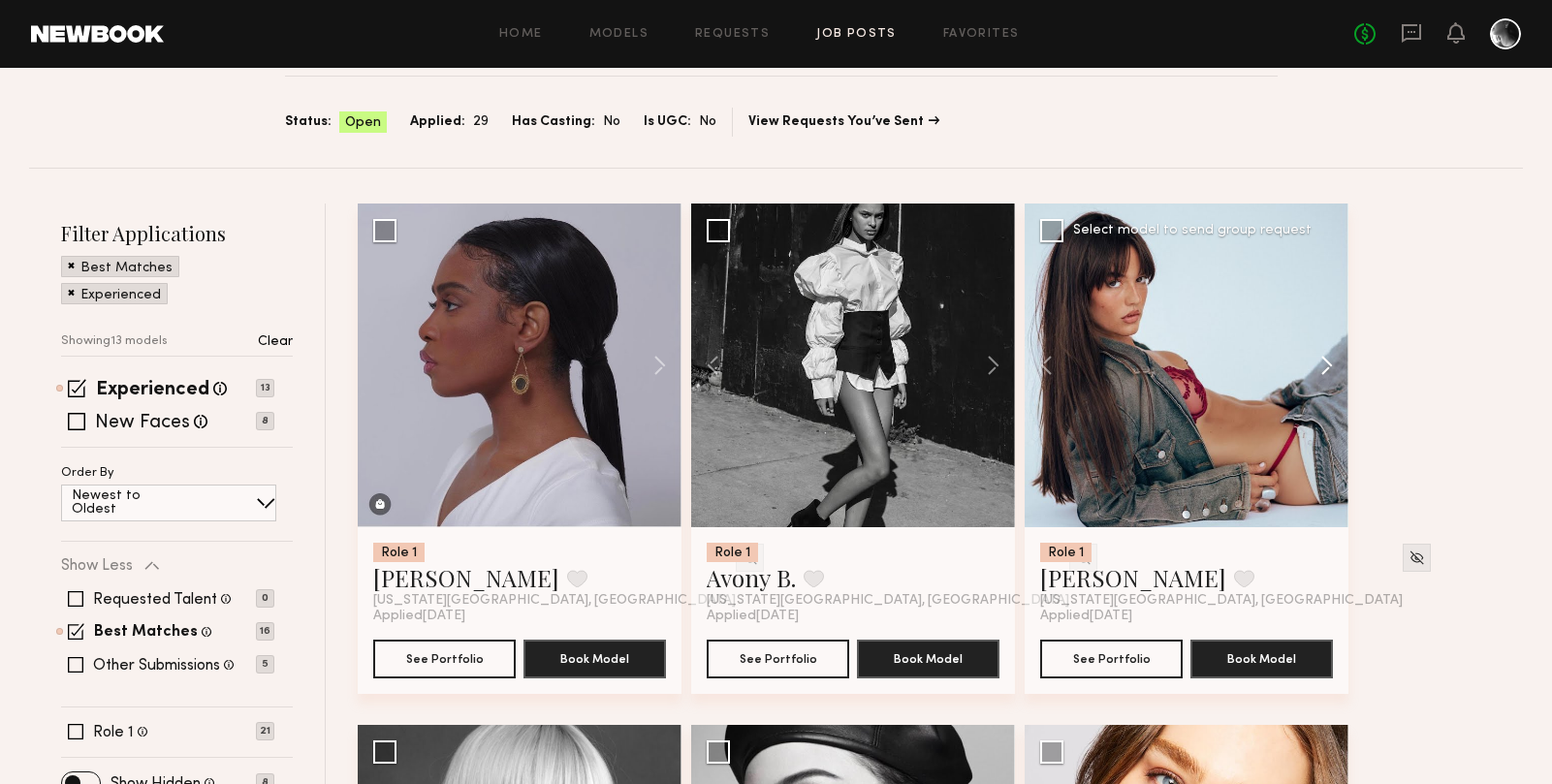
click at [1321, 361] on button at bounding box center [1317, 366] width 62 height 324
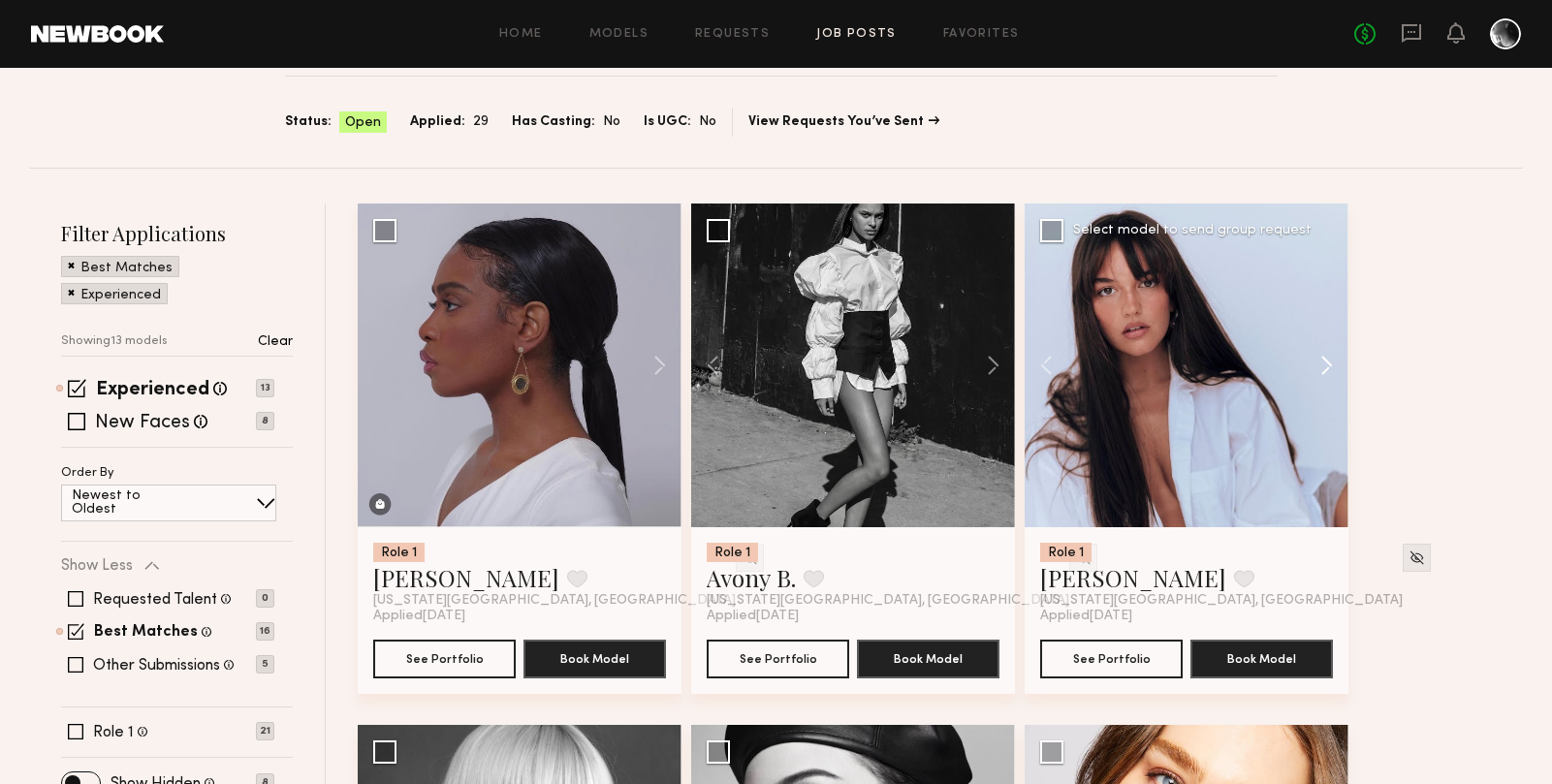
click at [1321, 361] on button at bounding box center [1317, 366] width 62 height 324
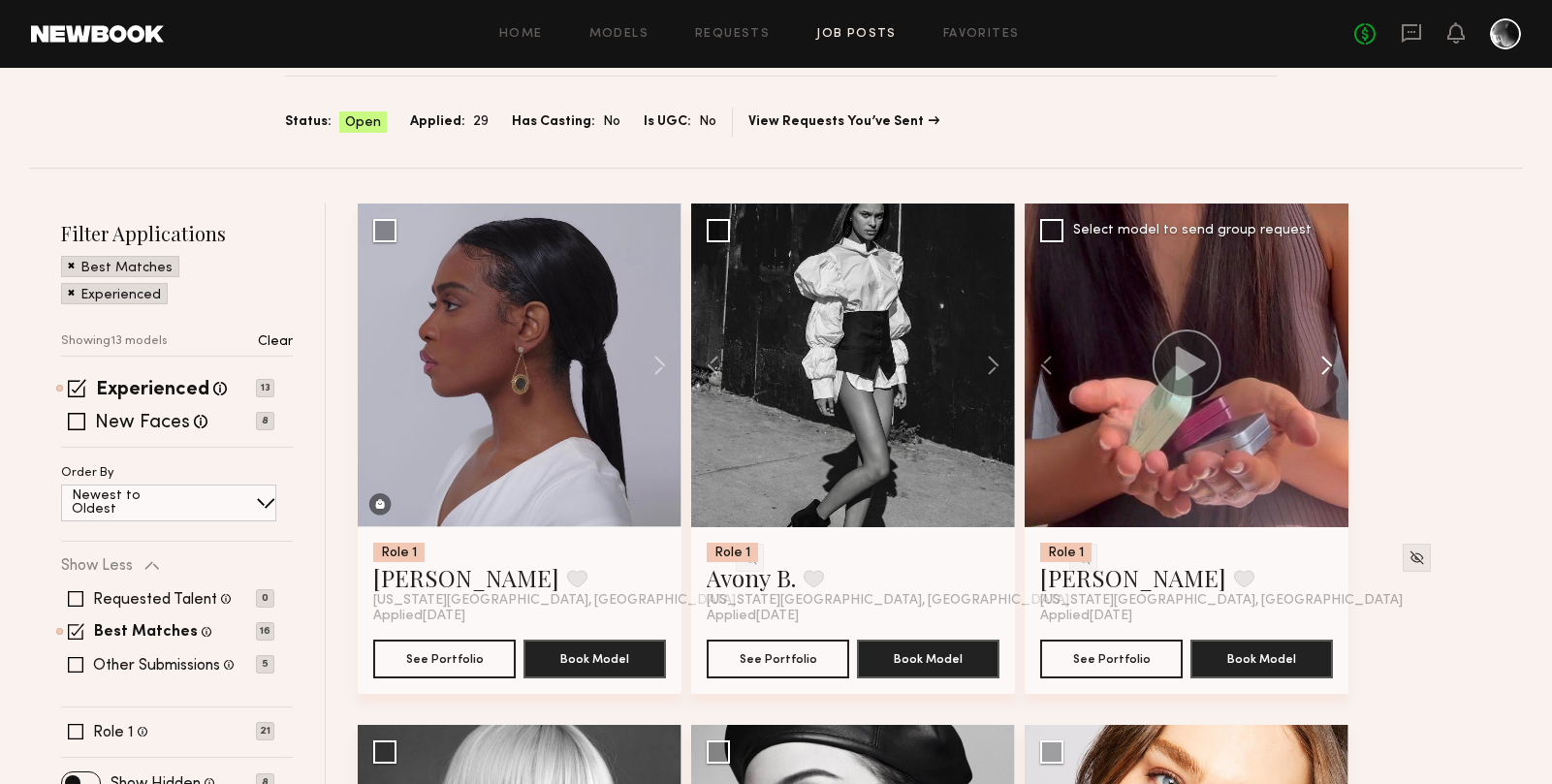
click at [1321, 361] on button at bounding box center [1317, 366] width 62 height 324
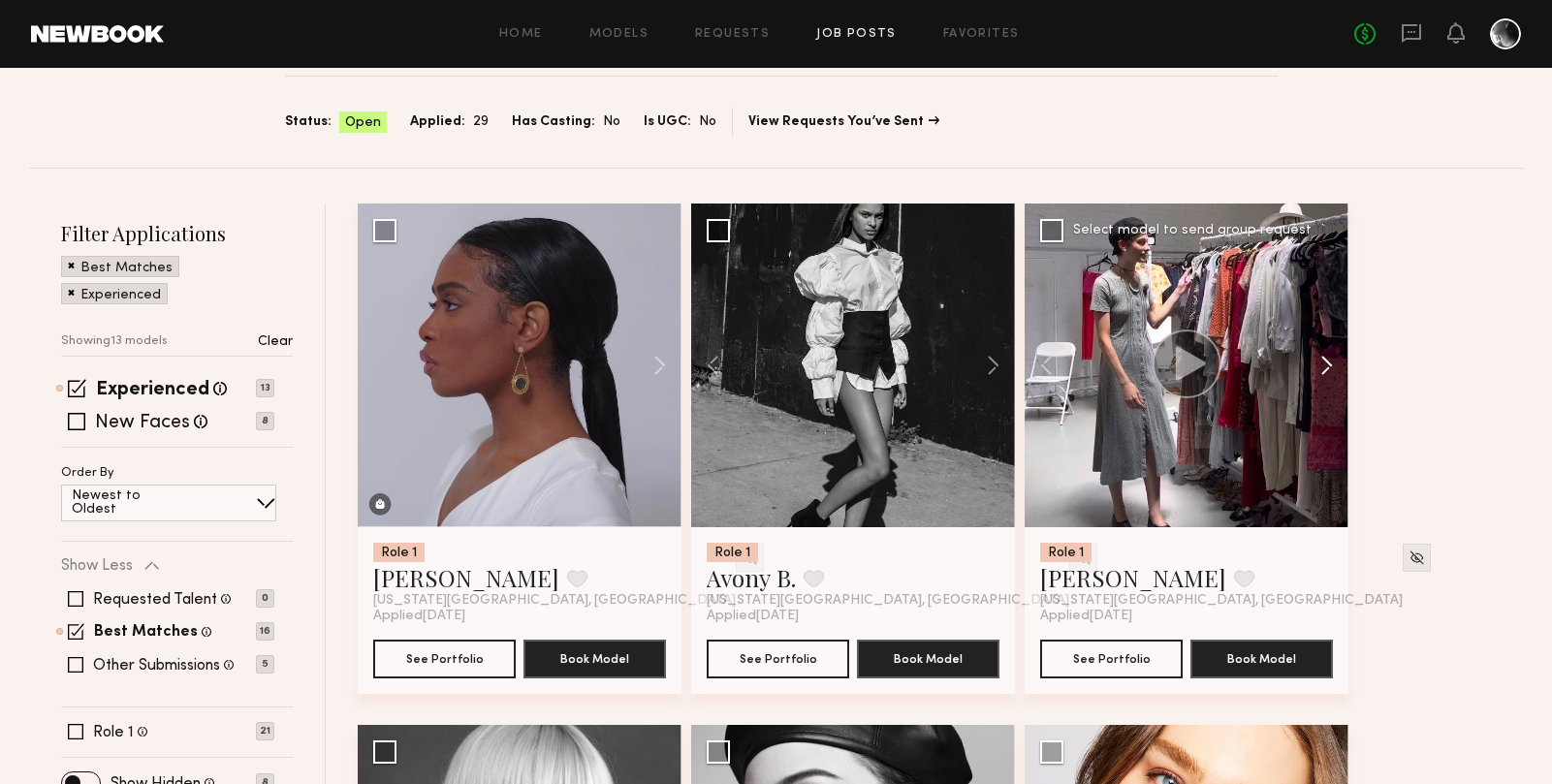
click at [1321, 361] on button at bounding box center [1317, 366] width 62 height 324
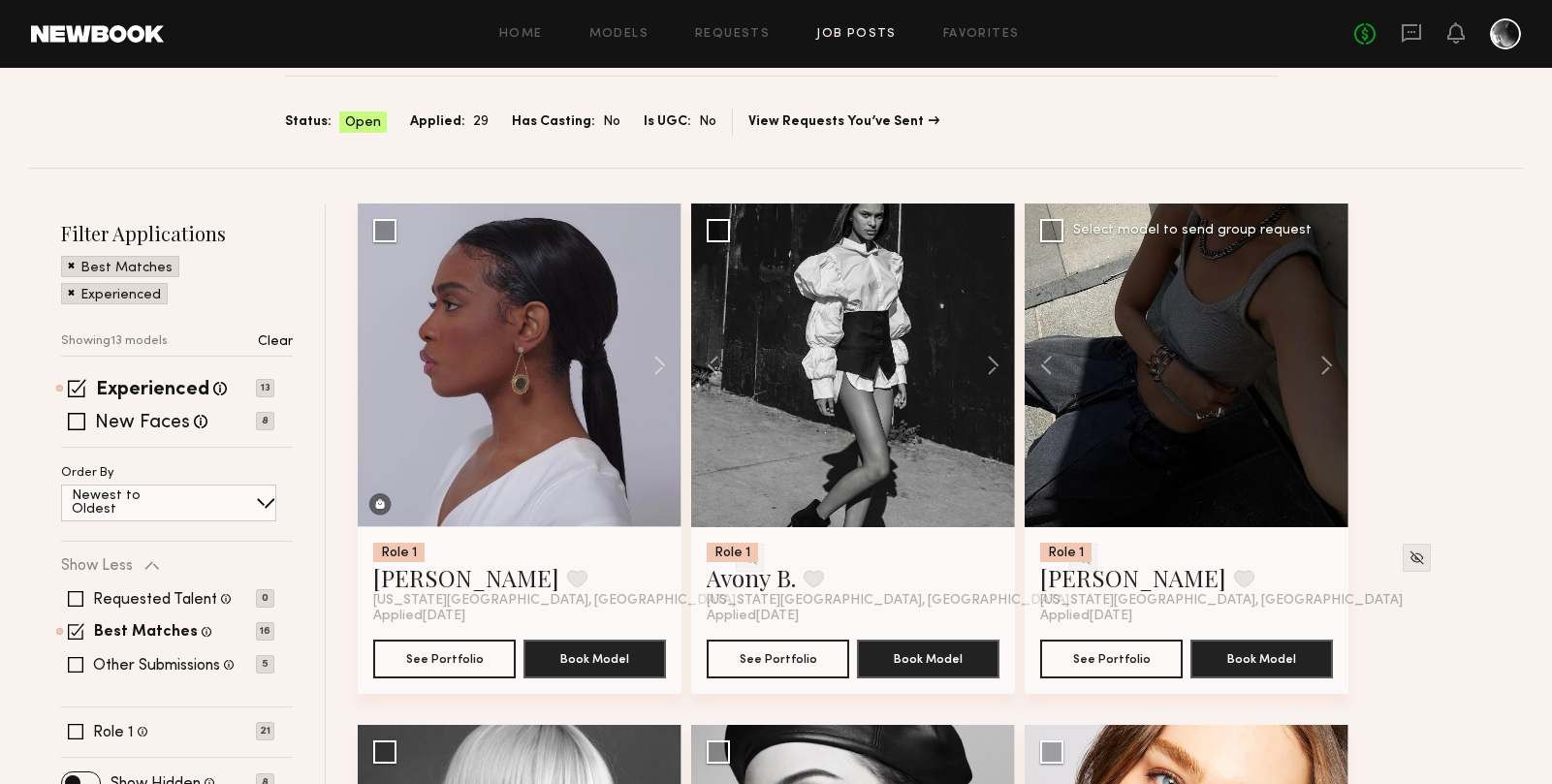
click at [1321, 360] on button at bounding box center [1317, 366] width 62 height 324
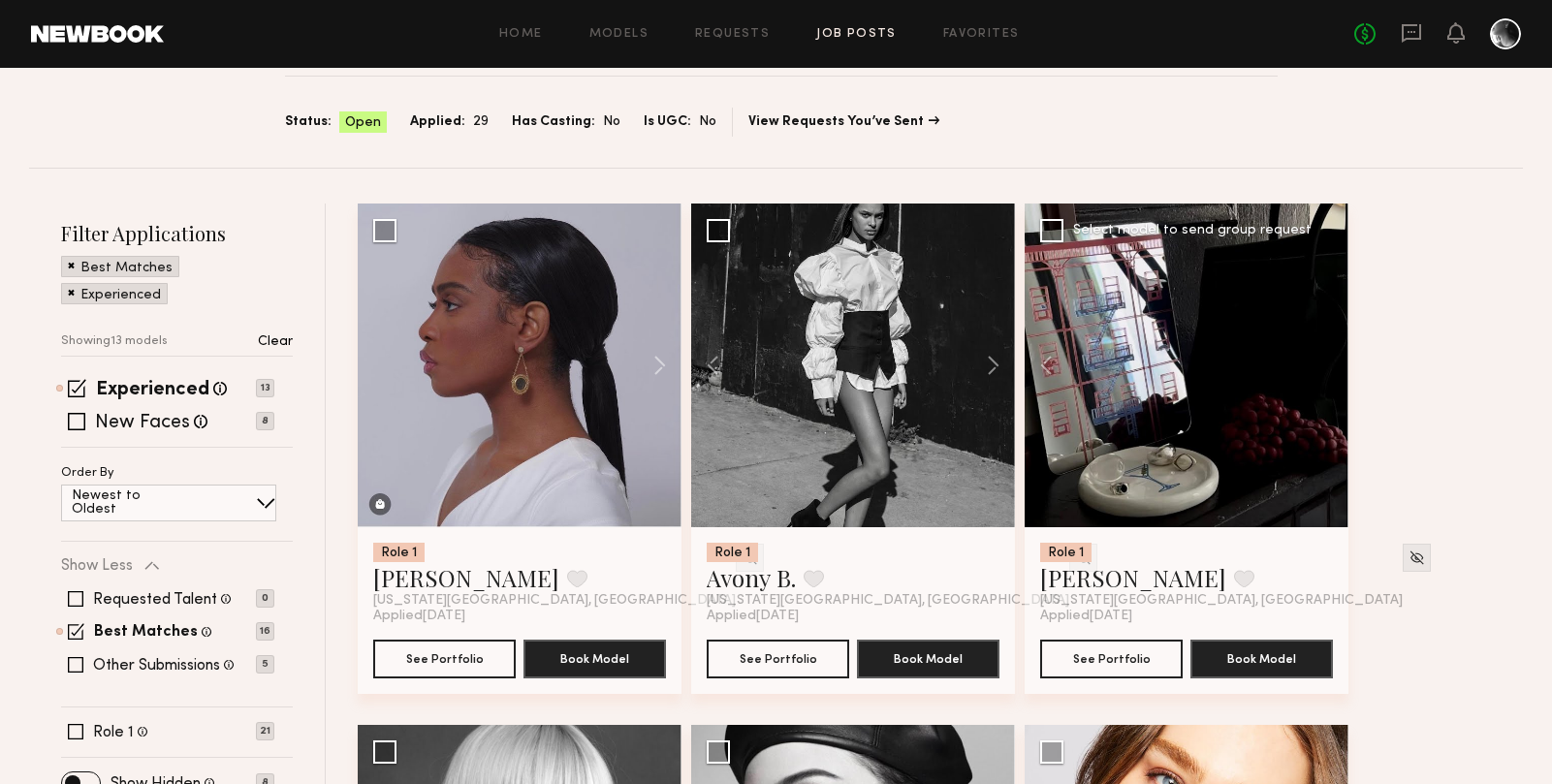
click at [1321, 360] on div at bounding box center [1186, 366] width 324 height 324
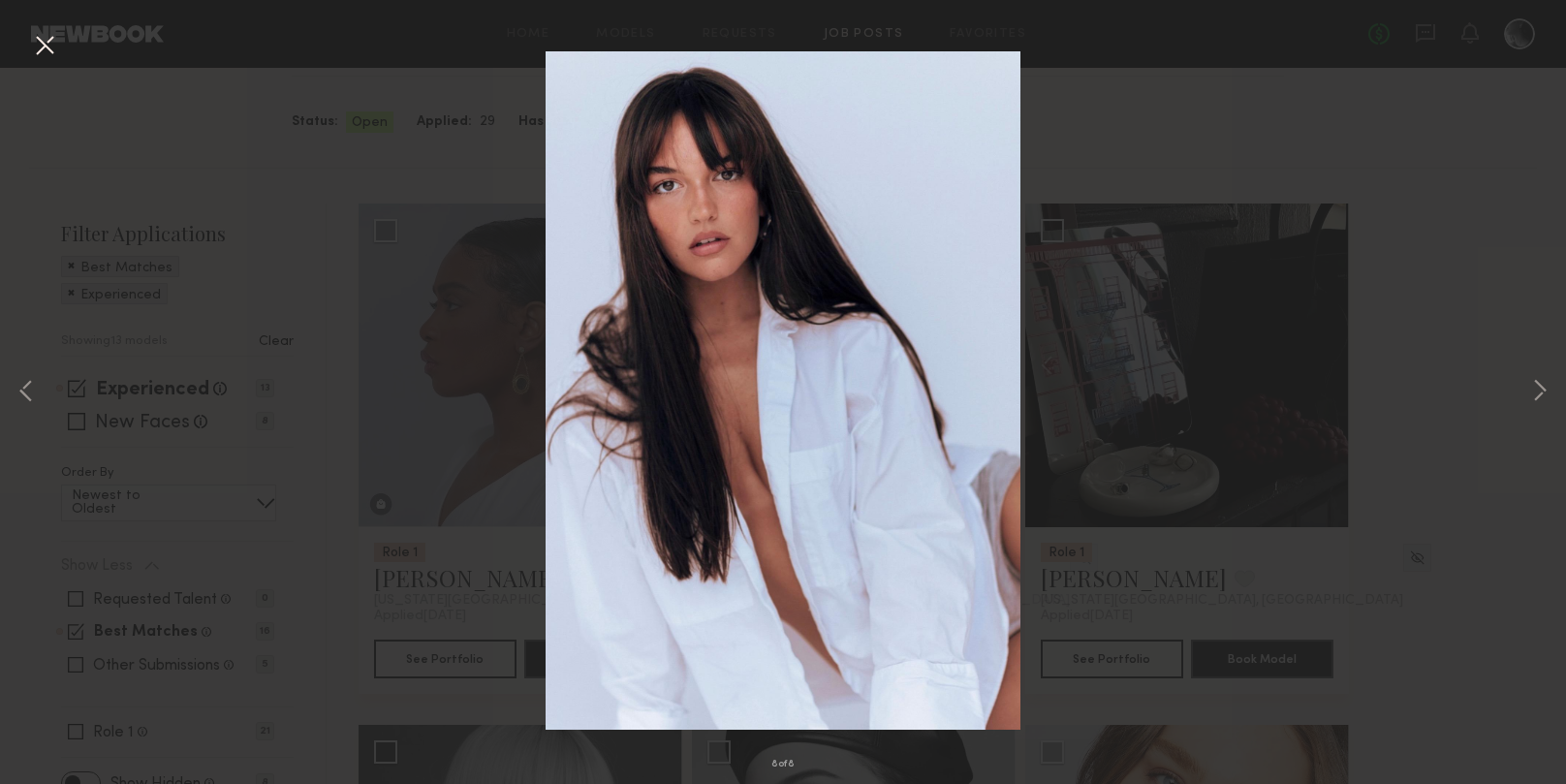
click at [1383, 310] on div "8 of 8" at bounding box center [783, 392] width 1566 height 784
click at [1396, 480] on div "8 of 8" at bounding box center [783, 392] width 1566 height 784
click at [1507, 168] on div "8 of 8" at bounding box center [783, 392] width 1566 height 784
click at [53, 43] on button at bounding box center [44, 46] width 31 height 35
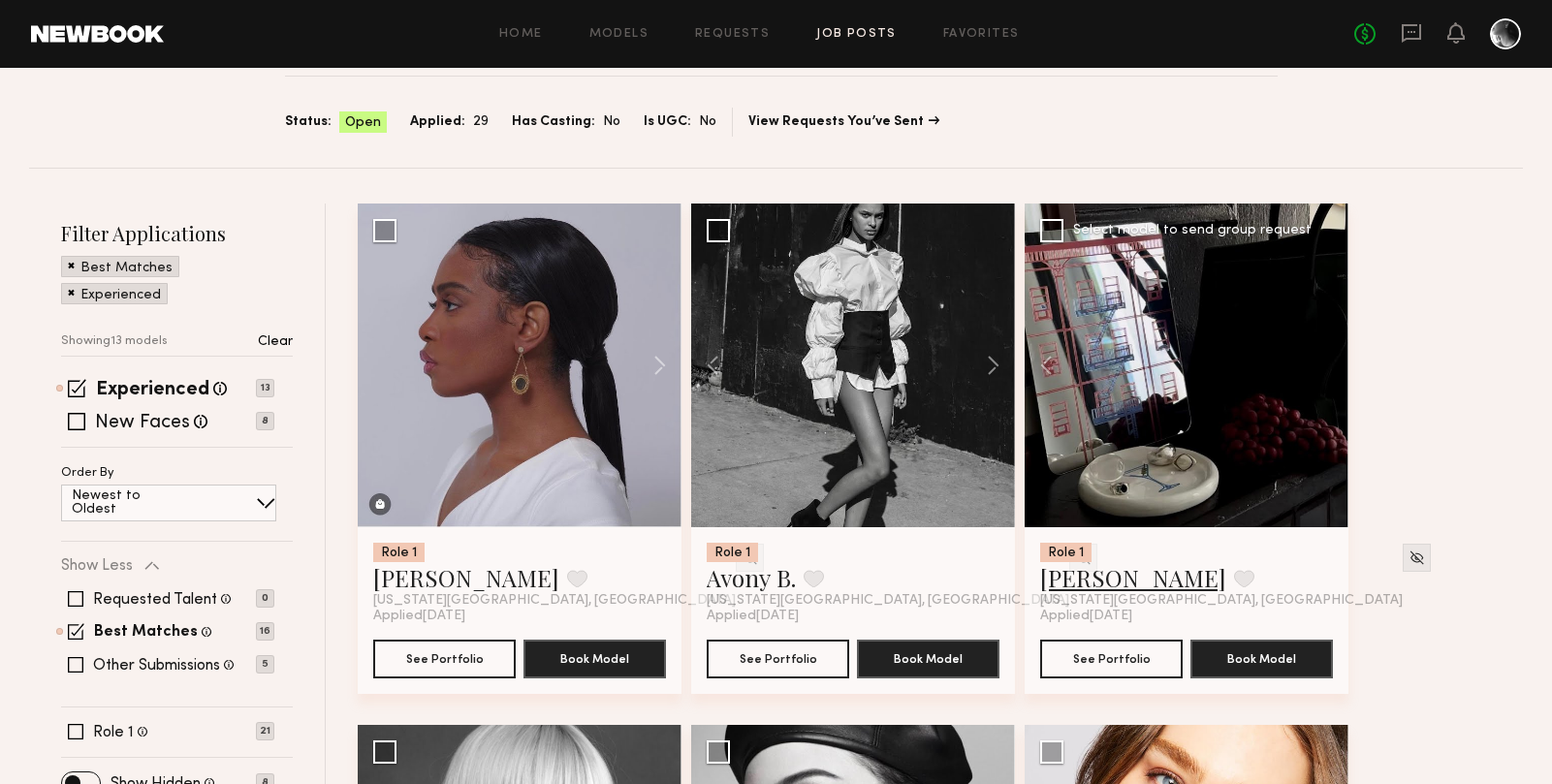
click at [1111, 574] on link "[PERSON_NAME]" at bounding box center [1133, 577] width 186 height 31
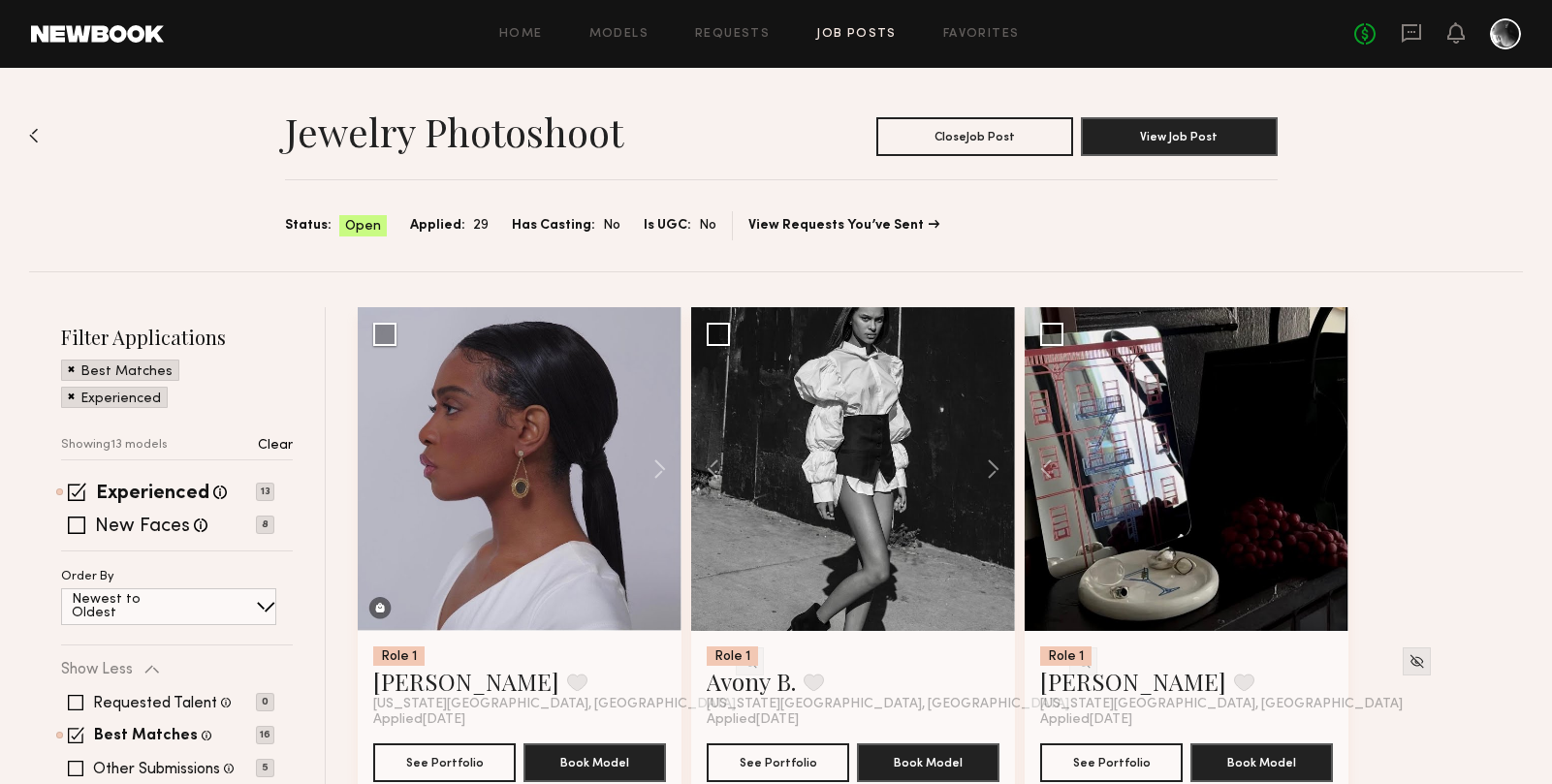
scroll to position [0, 0]
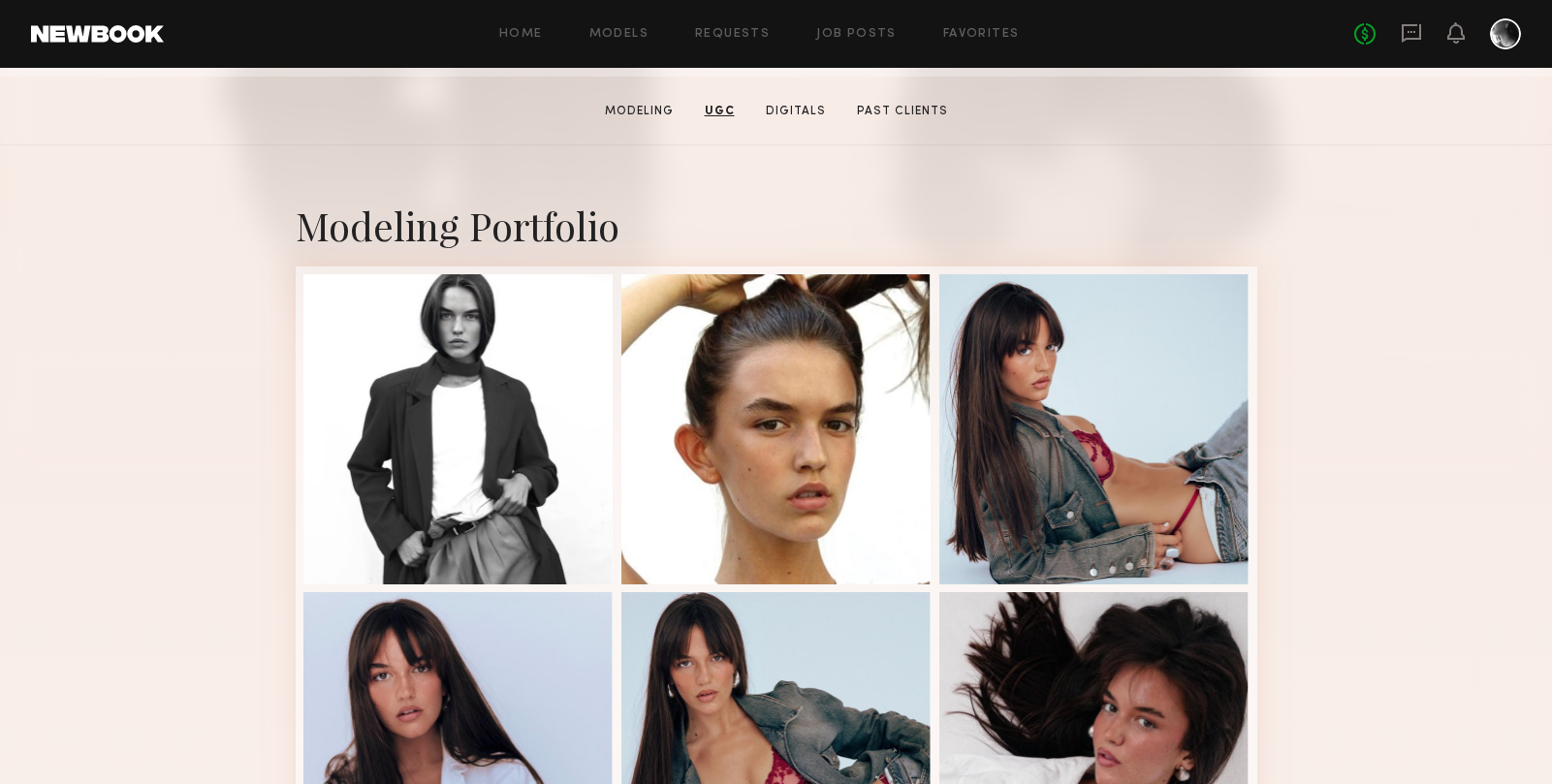
scroll to position [297, 0]
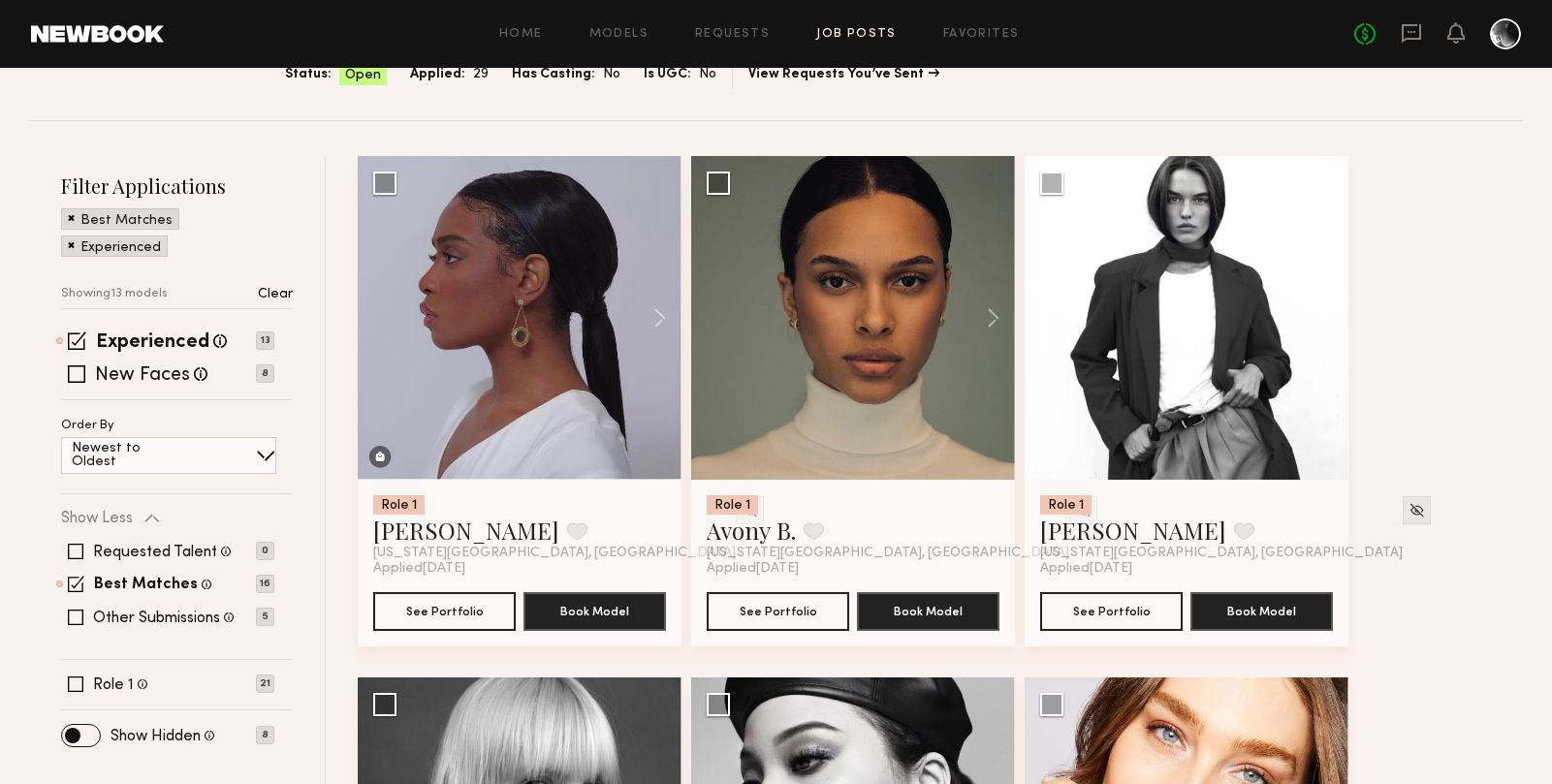
scroll to position [155, 0]
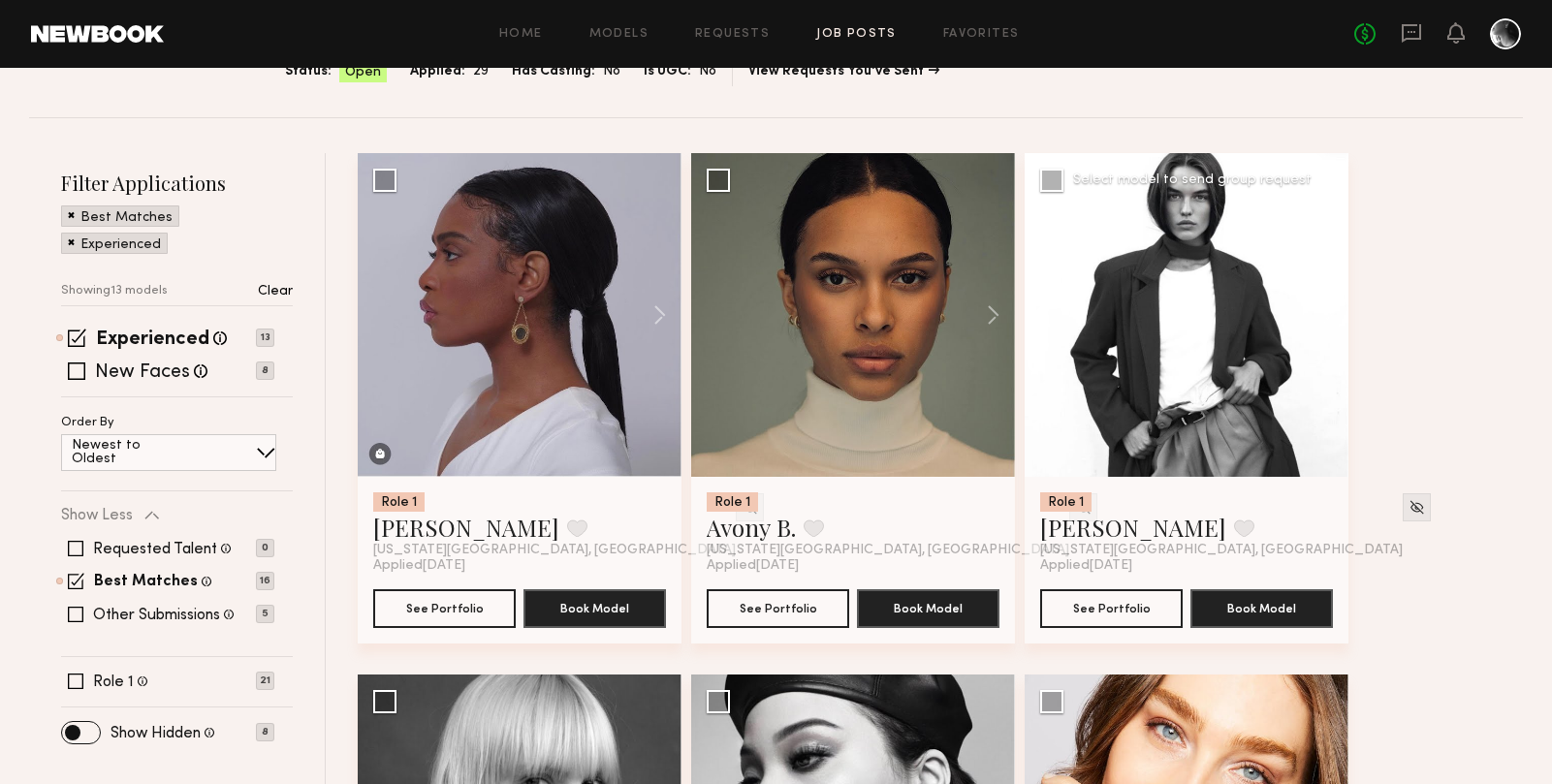
click at [1209, 344] on div at bounding box center [1186, 315] width 324 height 324
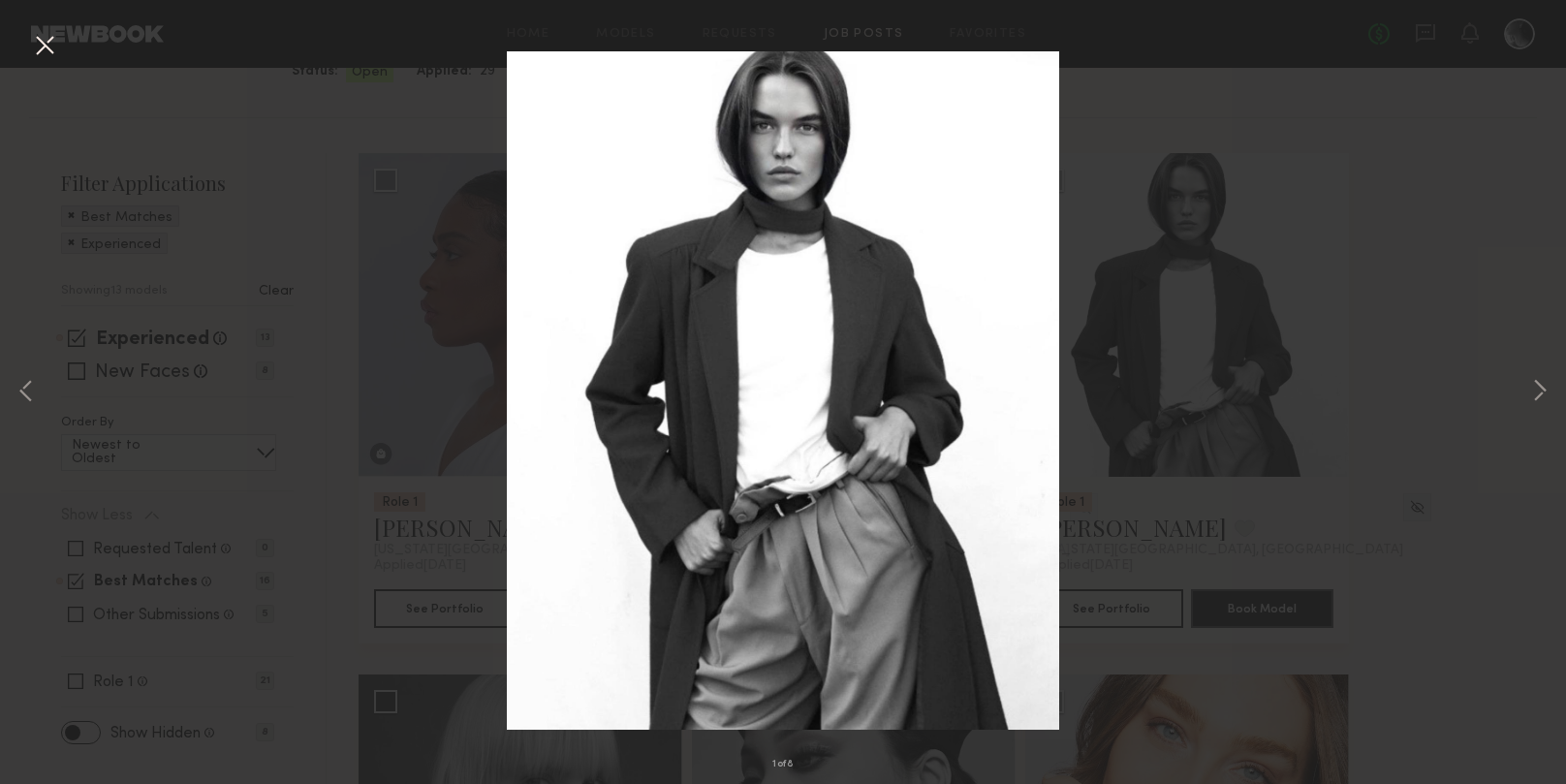
click at [1438, 360] on div "1 of 8" at bounding box center [783, 392] width 1566 height 784
click at [63, 47] on div "1 of 8" at bounding box center [783, 392] width 1566 height 784
click at [47, 51] on button at bounding box center [44, 46] width 31 height 35
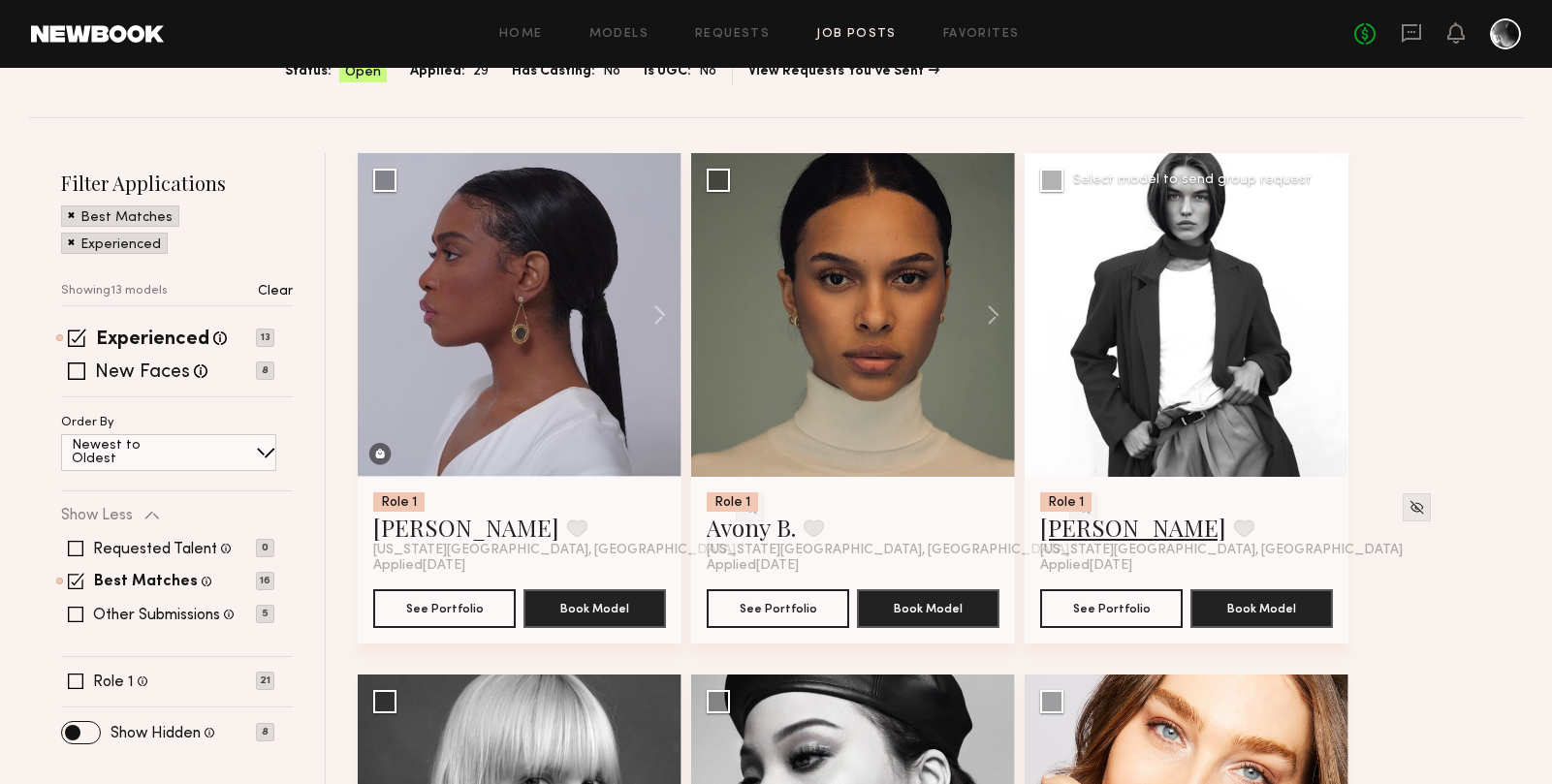
click at [1106, 529] on link "[PERSON_NAME]" at bounding box center [1133, 527] width 186 height 31
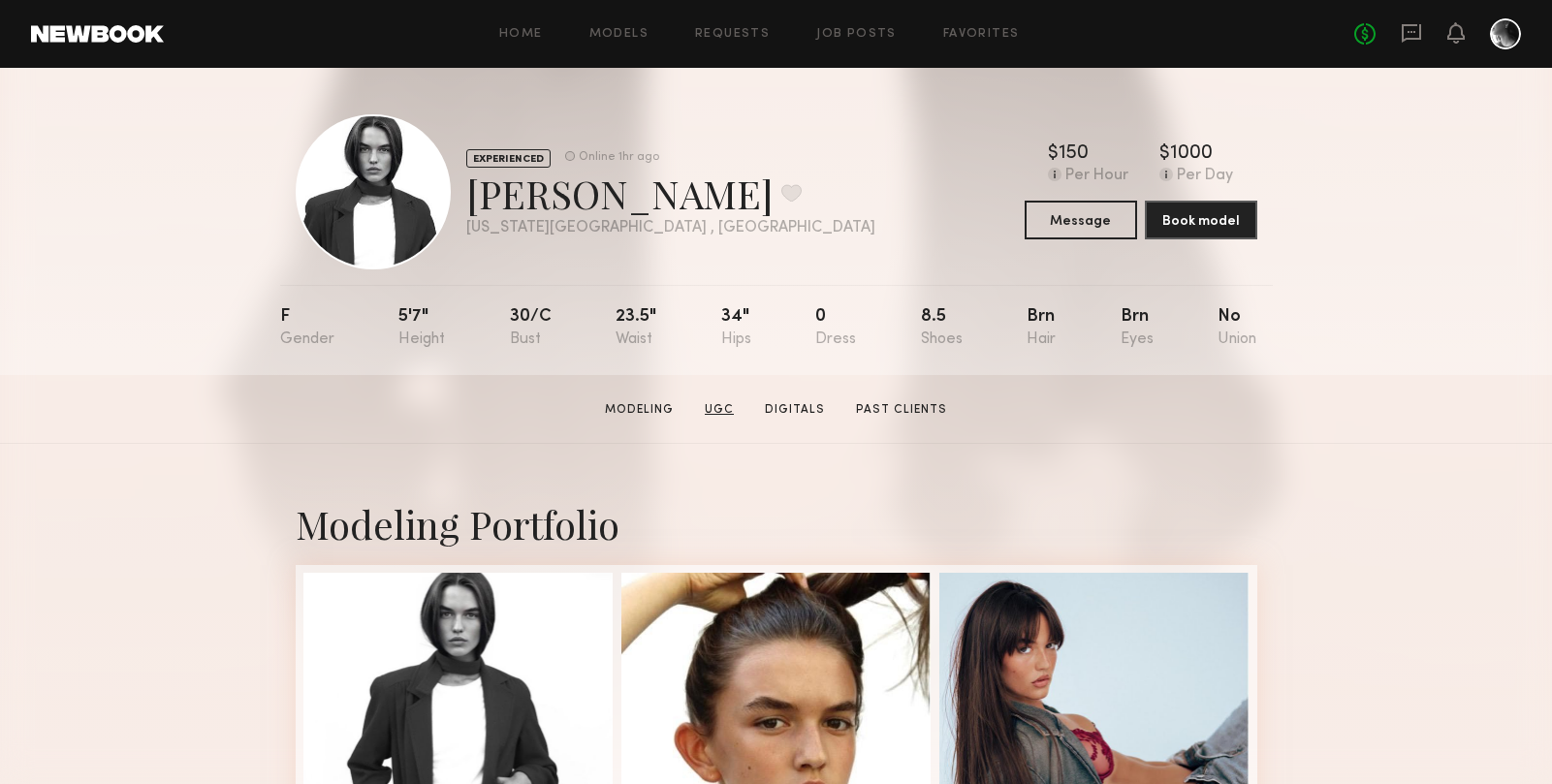
click at [716, 408] on link "UGC" at bounding box center [719, 409] width 45 height 17
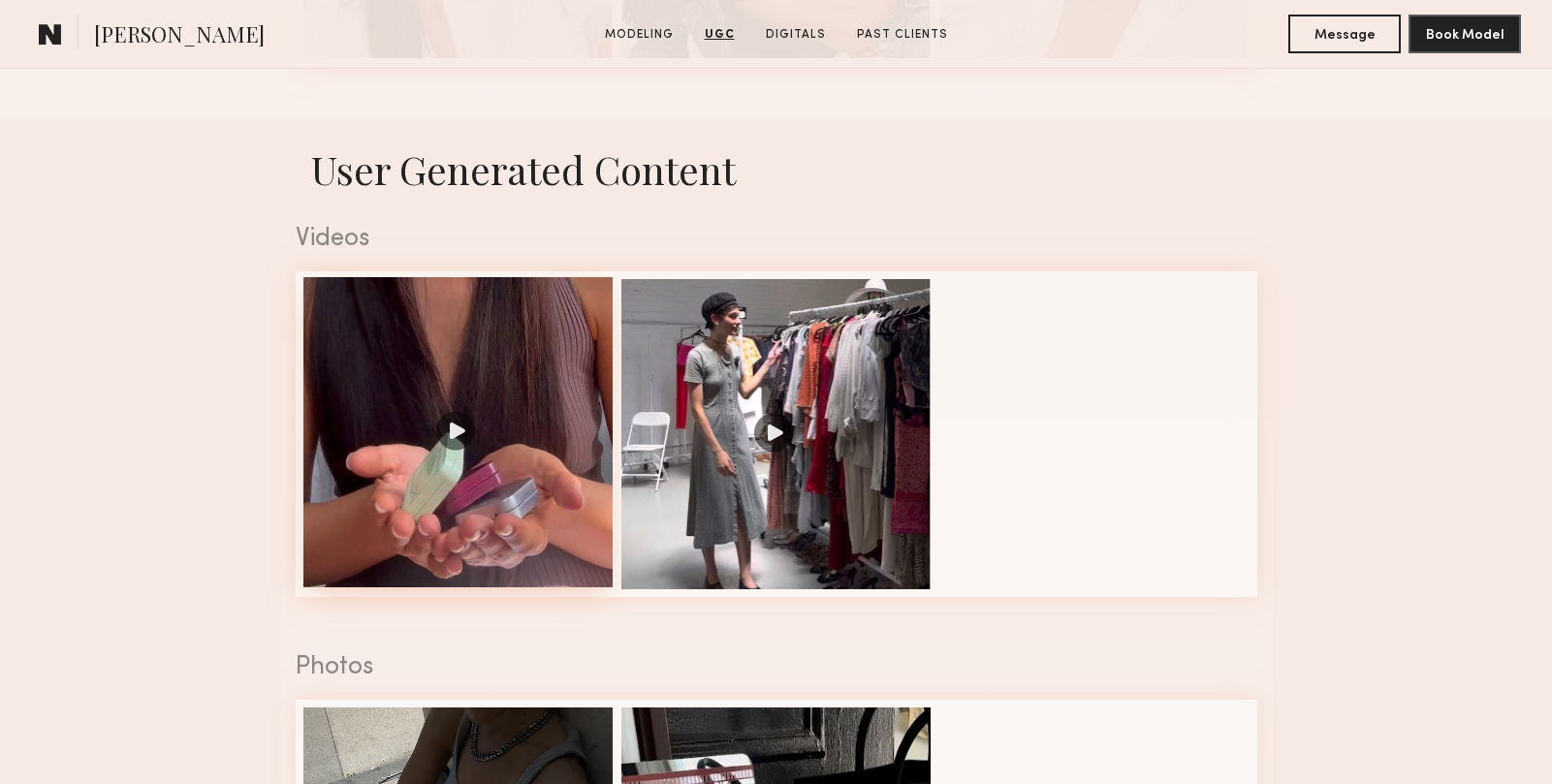
scroll to position [1142, 0]
click at [543, 420] on div at bounding box center [458, 433] width 310 height 310
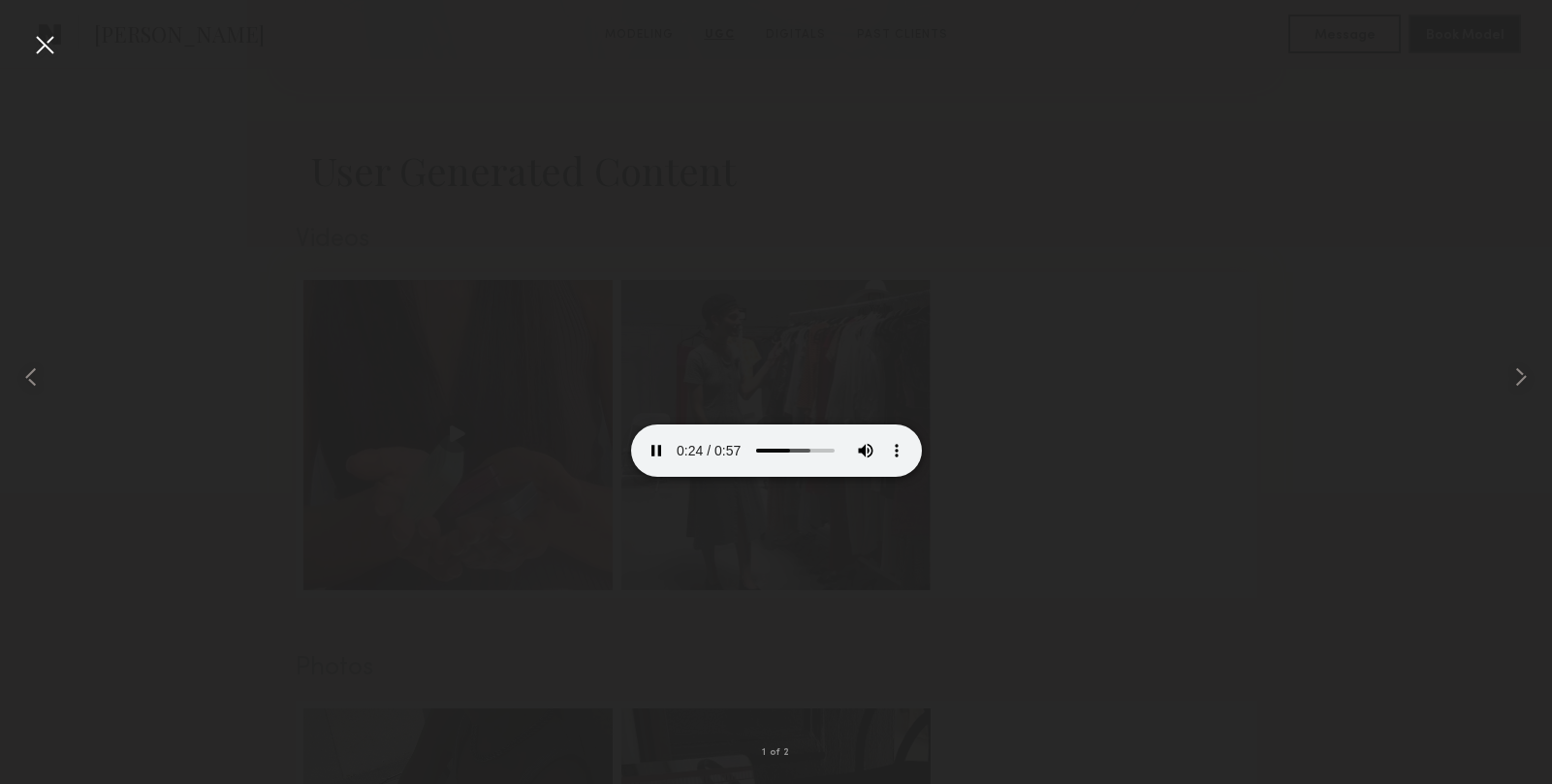
click at [312, 209] on div at bounding box center [776, 376] width 1552 height 691
click at [47, 42] on div at bounding box center [44, 44] width 31 height 31
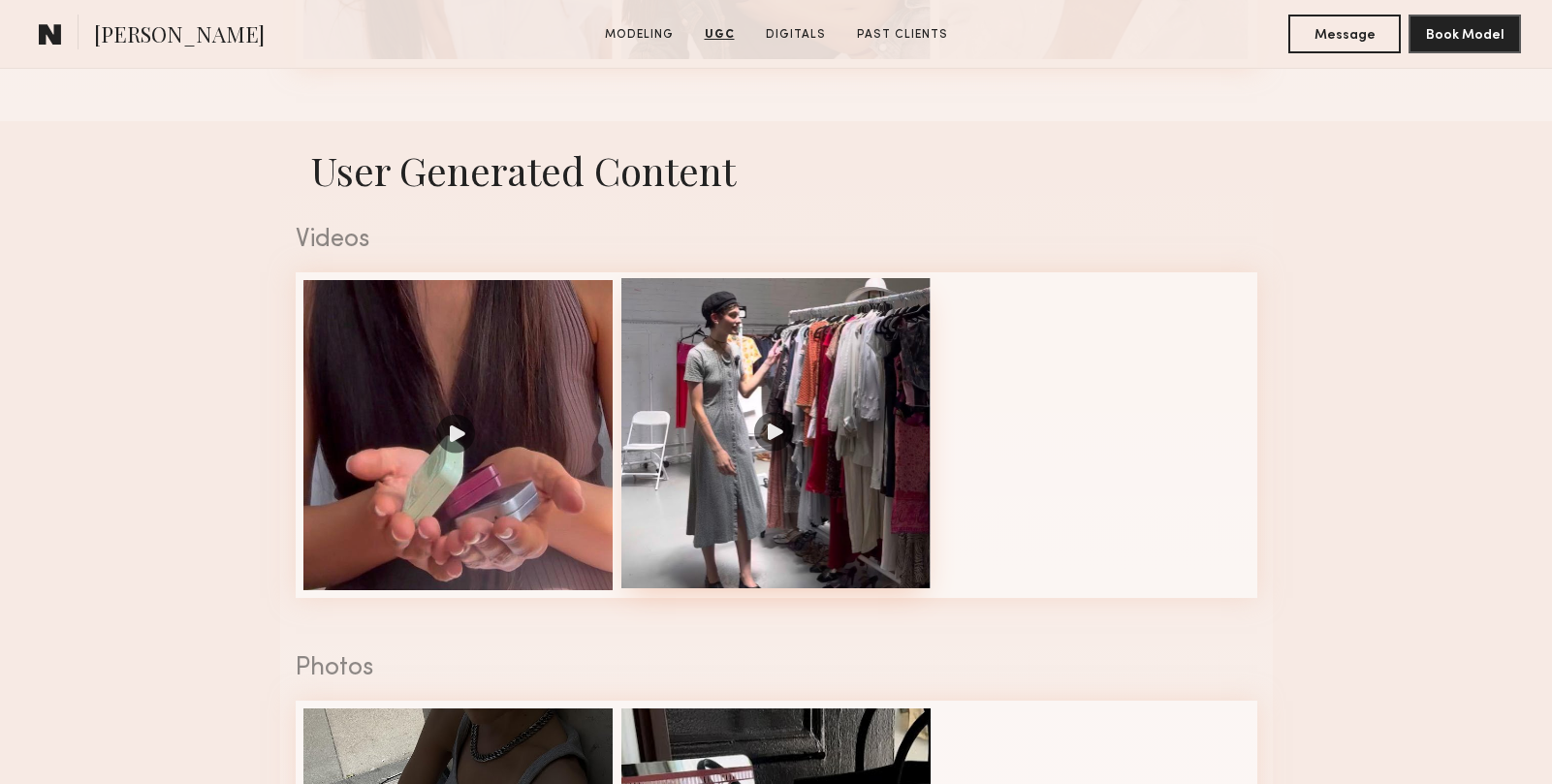
click at [789, 410] on div at bounding box center [776, 433] width 310 height 310
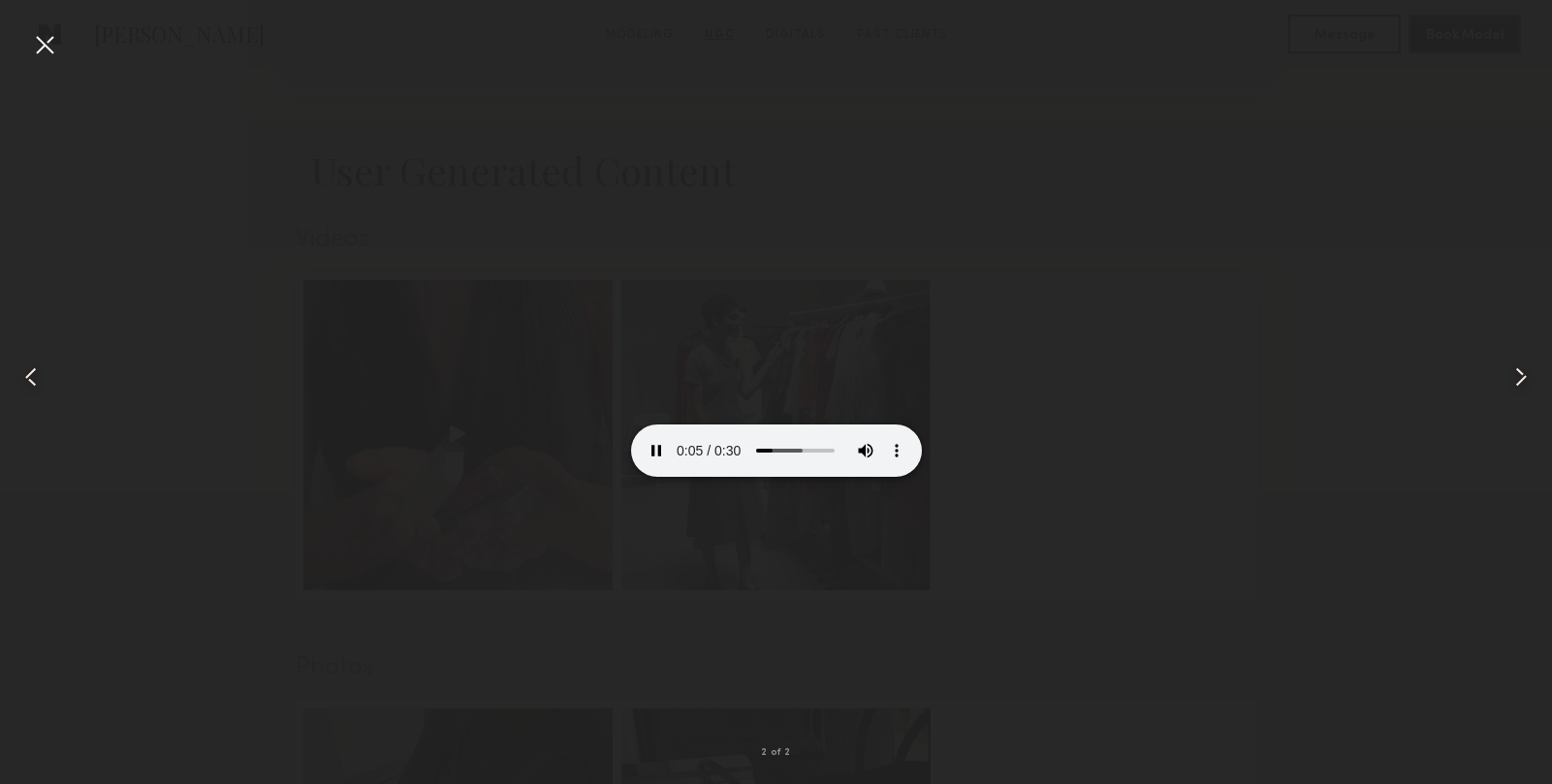
click at [32, 34] on div at bounding box center [44, 44] width 31 height 31
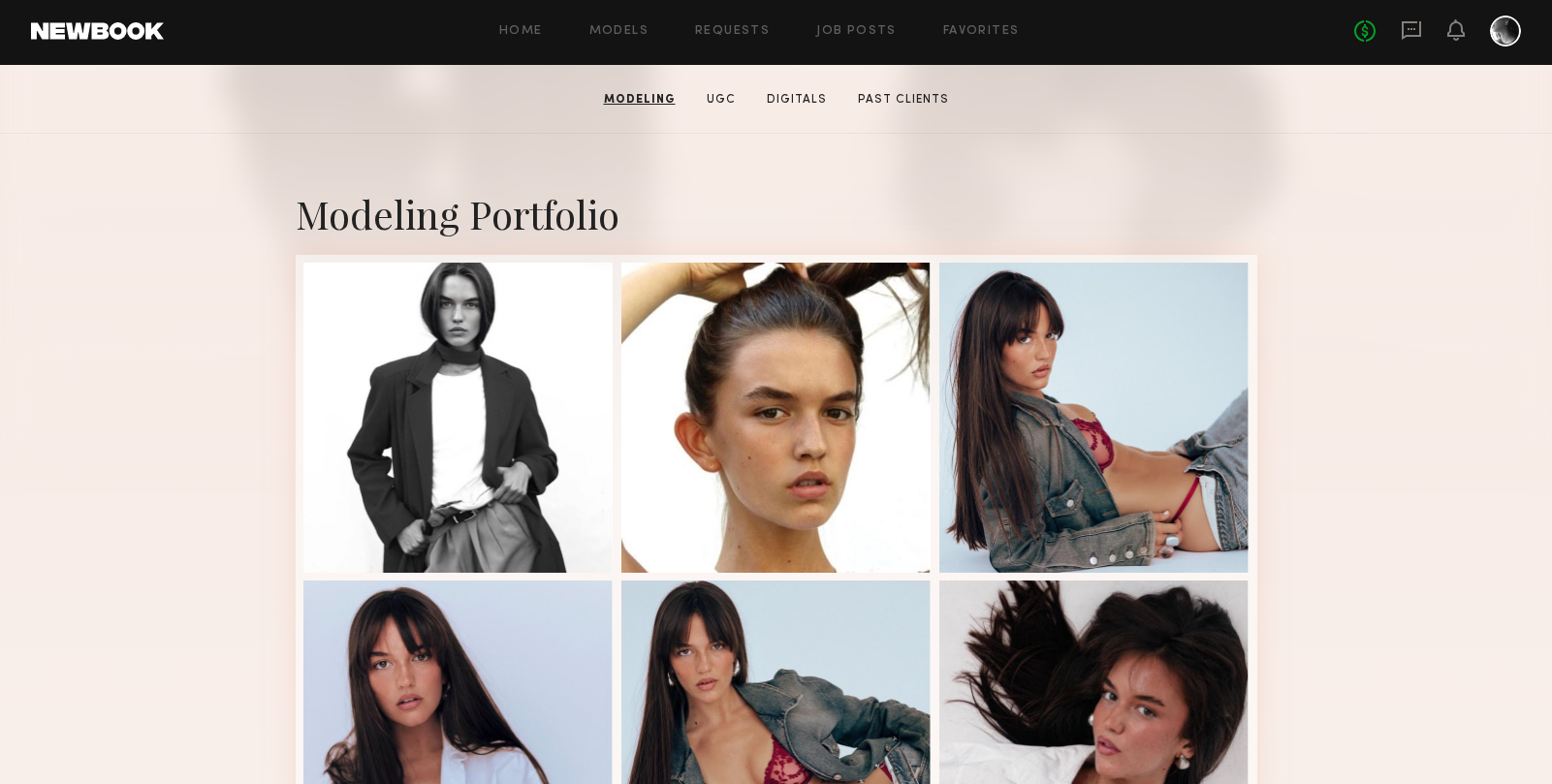
scroll to position [309, 0]
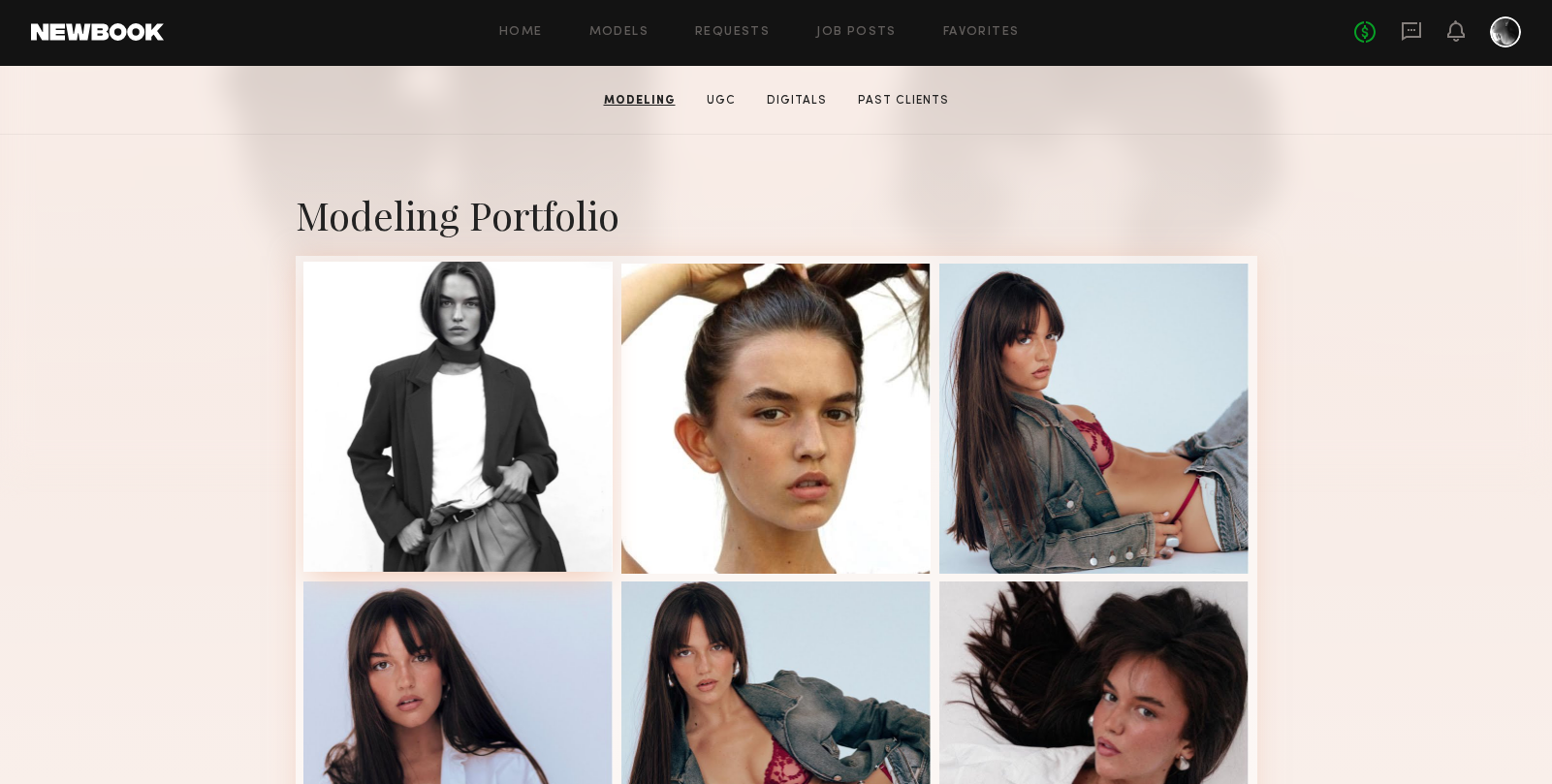
click at [526, 393] on div at bounding box center [458, 417] width 310 height 310
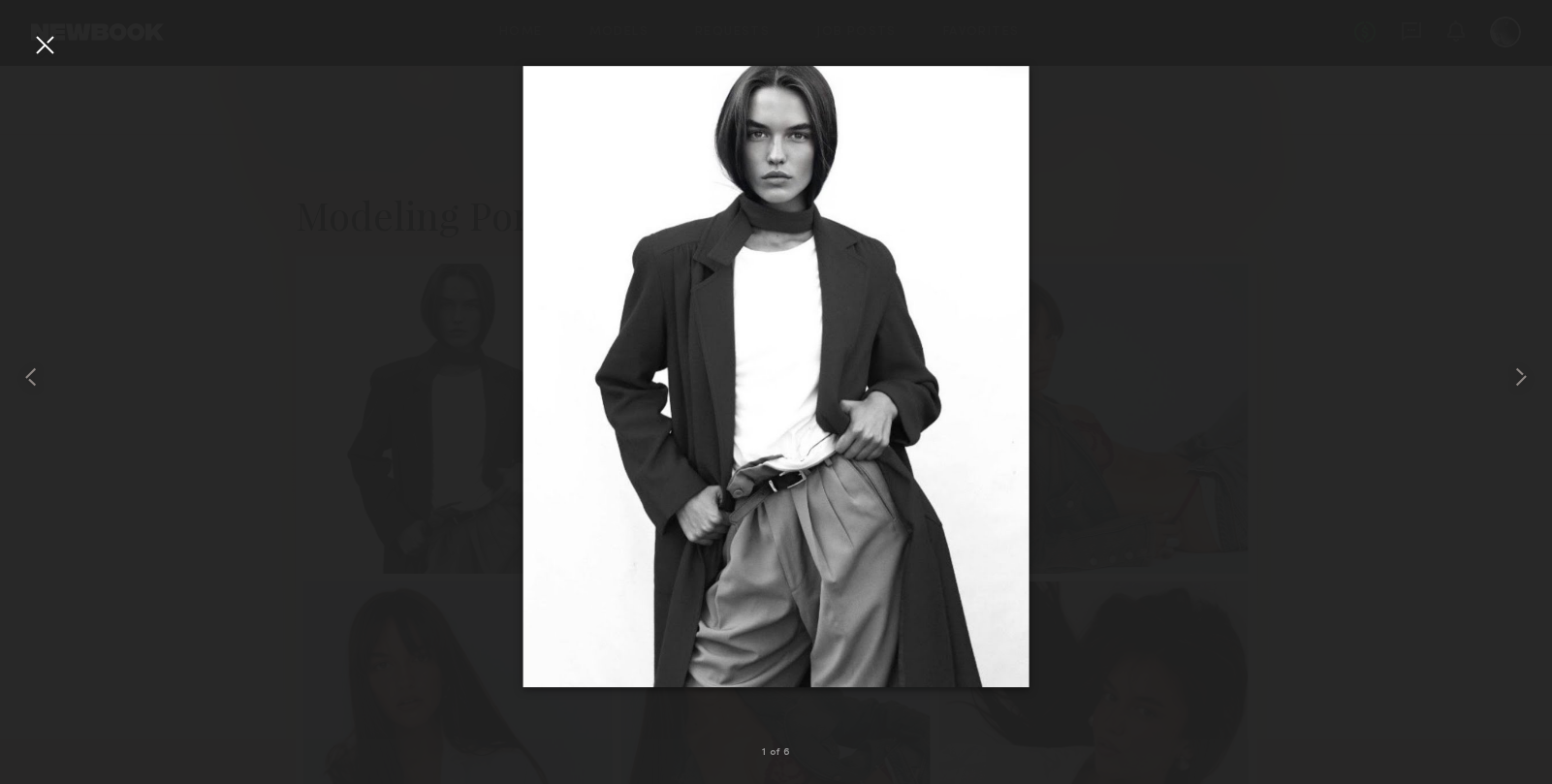
click at [1289, 361] on div at bounding box center [776, 376] width 1552 height 691
click at [41, 50] on div at bounding box center [44, 44] width 31 height 31
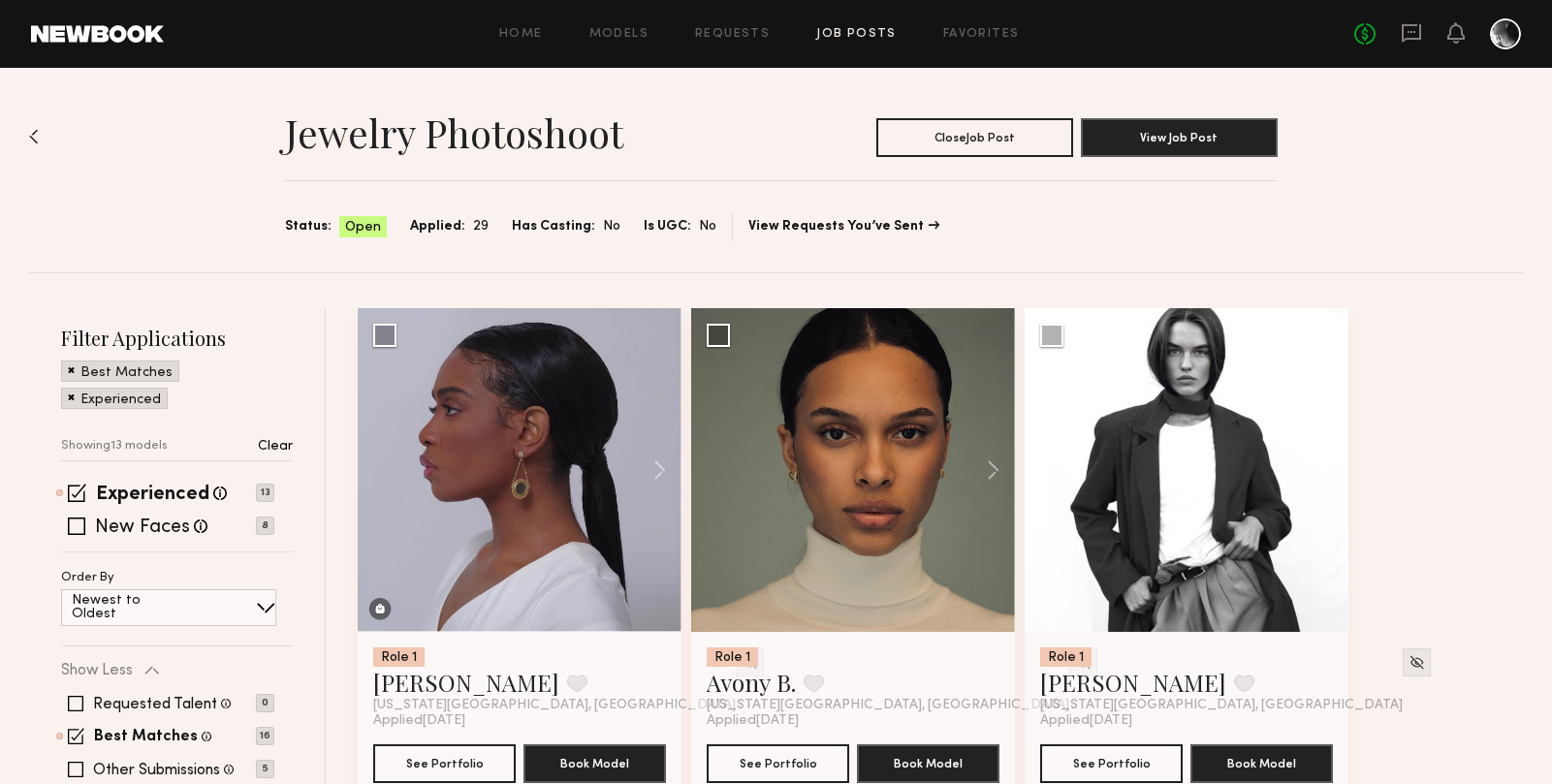
click at [1491, 258] on div "Jewelry Photoshoot Close Job Post View Job Post Status: Open Applied: 29 Has Ca…" at bounding box center [775, 170] width 1493 height 204
